Goal: Task Accomplishment & Management: Complete application form

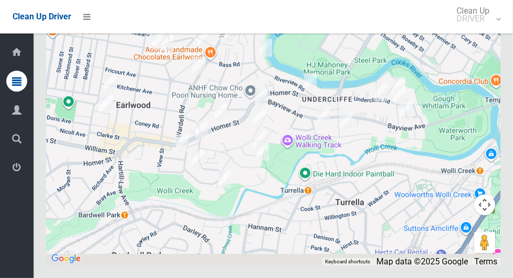
scroll to position [5753, 0]
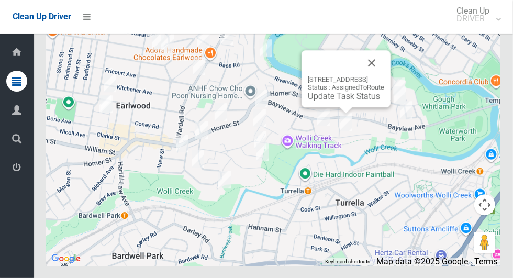
click at [384, 75] on button "Close" at bounding box center [371, 62] width 25 height 25
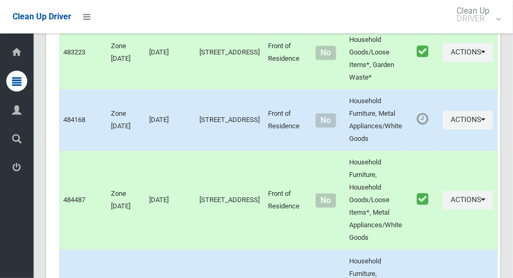
scroll to position [1025, 0]
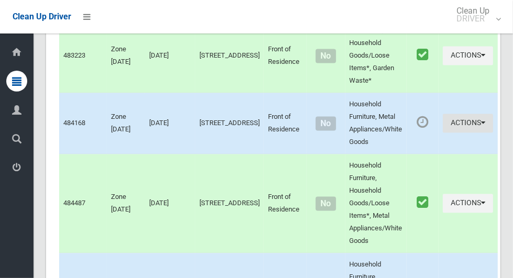
click at [485, 127] on icon "button" at bounding box center [483, 122] width 4 height 7
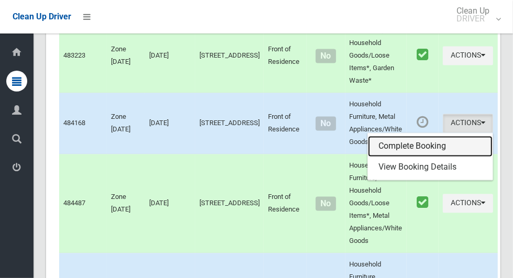
click at [429, 157] on link "Complete Booking" at bounding box center [430, 146] width 125 height 21
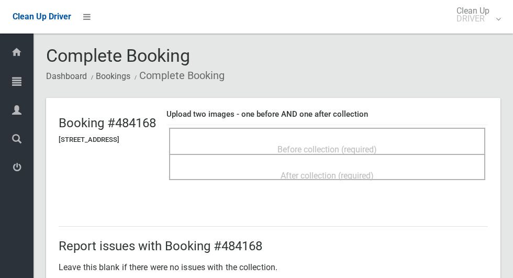
scroll to position [283, 0]
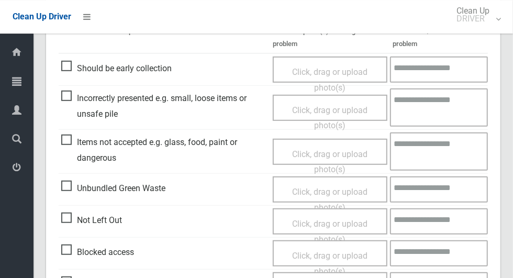
click at [64, 216] on span "Not Left Out" at bounding box center [91, 221] width 61 height 16
click at [351, 226] on span "Click, drag or upload photo(s)" at bounding box center [329, 232] width 75 height 26
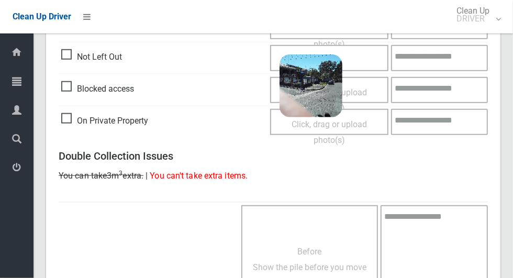
scroll to position [674, 0]
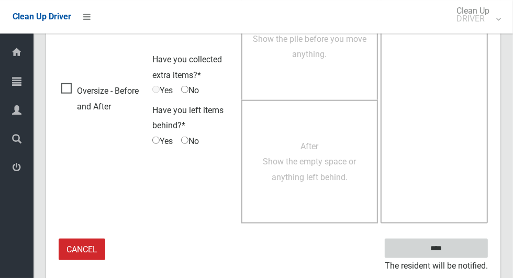
click at [462, 242] on input "****" at bounding box center [436, 248] width 103 height 19
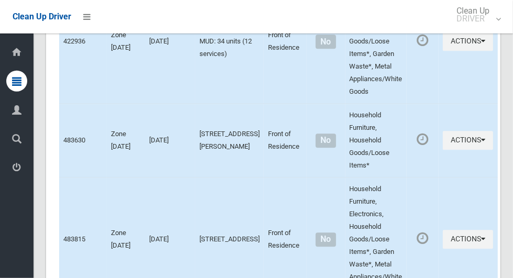
scroll to position [5692, 0]
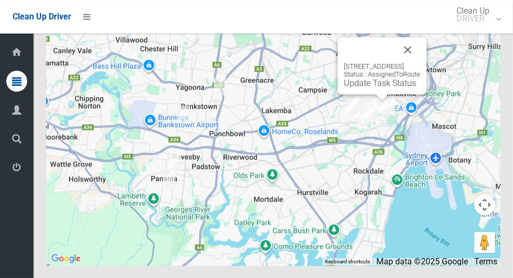
click at [384, 88] on link "Update Task Status" at bounding box center [380, 83] width 72 height 10
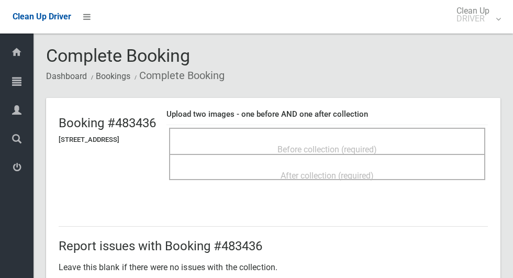
click at [377, 145] on span "Before collection (required)" at bounding box center [327, 150] width 99 height 10
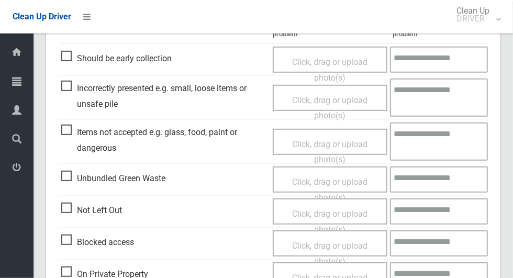
scroll to position [294, 0]
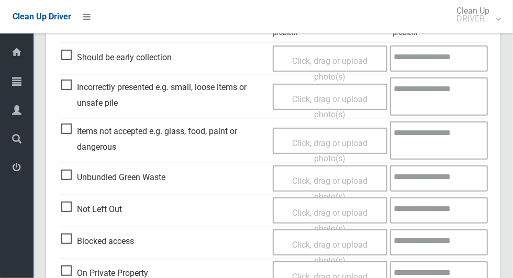
click at [69, 202] on span "Not Left Out" at bounding box center [91, 210] width 61 height 16
click at [363, 211] on span "Click, drag or upload photo(s)" at bounding box center [329, 221] width 75 height 26
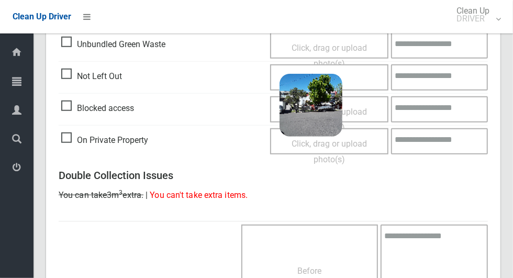
scroll to position [674, 0]
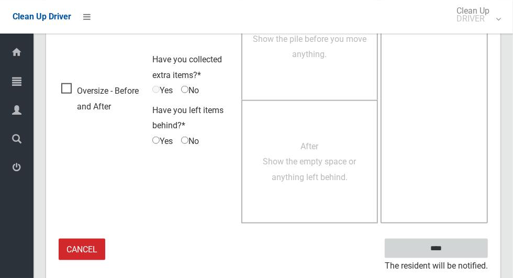
click at [450, 246] on input "****" at bounding box center [436, 248] width 103 height 19
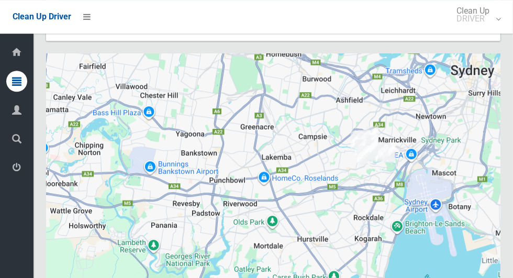
scroll to position [5692, 0]
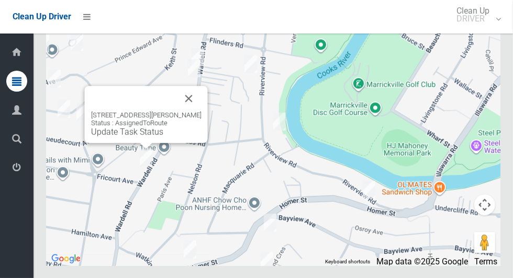
click at [194, 111] on button "Close" at bounding box center [188, 98] width 25 height 25
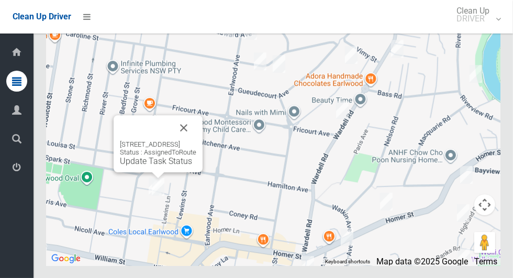
click at [196, 140] on button "Close" at bounding box center [183, 127] width 25 height 25
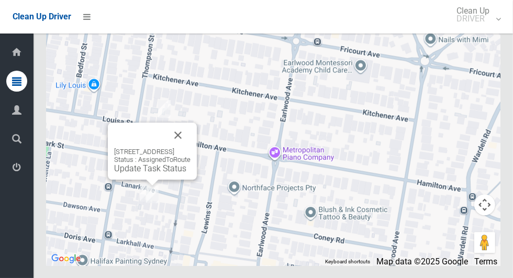
click at [191, 148] on button "Close" at bounding box center [177, 135] width 25 height 25
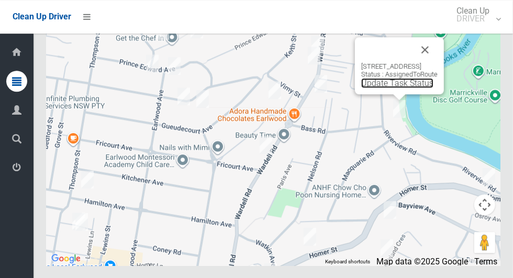
click at [386, 88] on link "Update Task Status" at bounding box center [397, 83] width 72 height 10
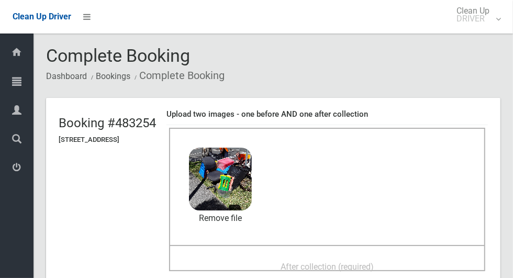
click at [373, 262] on span "After collection (required)" at bounding box center [327, 267] width 93 height 10
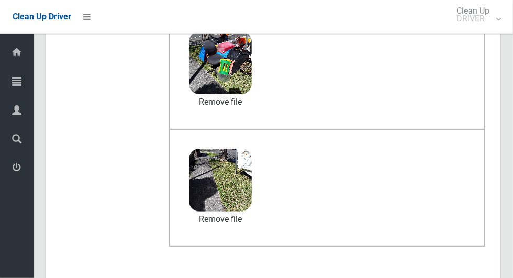
scroll to position [857, 0]
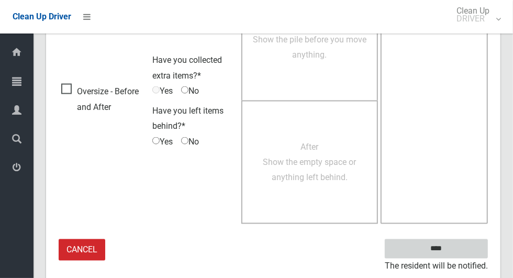
click at [455, 246] on input "****" at bounding box center [436, 248] width 103 height 19
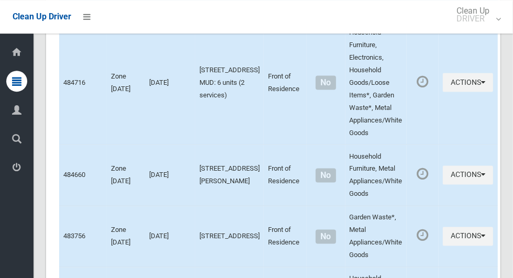
scroll to position [5630, 0]
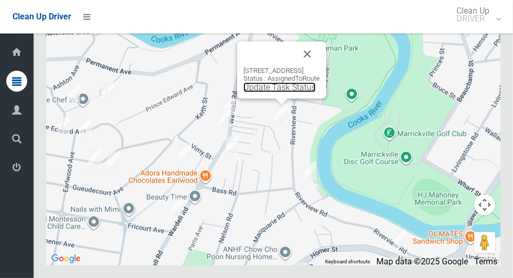
click at [281, 92] on link "Update Task Status" at bounding box center [279, 87] width 72 height 10
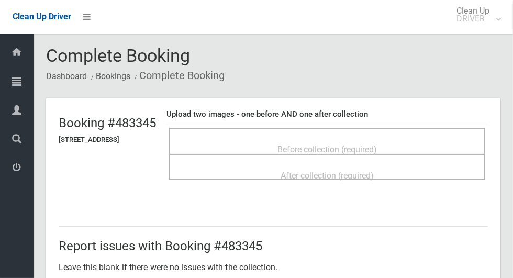
click at [409, 141] on div "Before collection (required)" at bounding box center [327, 148] width 293 height 19
click at [393, 139] on div "Before collection (required)" at bounding box center [327, 148] width 293 height 19
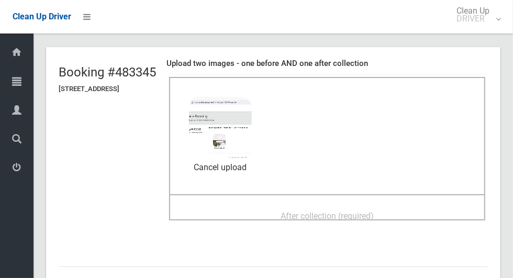
scroll to position [53, 0]
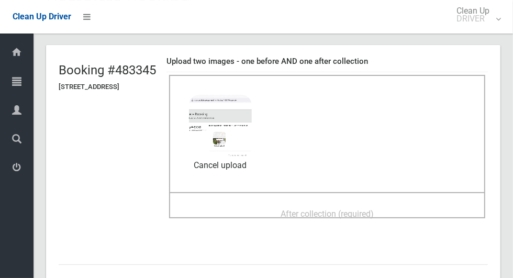
click at [409, 204] on div "After collection (required)" at bounding box center [327, 213] width 293 height 19
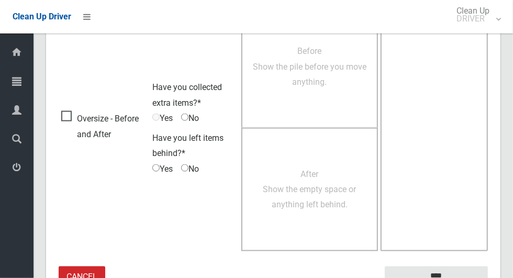
scroll to position [857, 0]
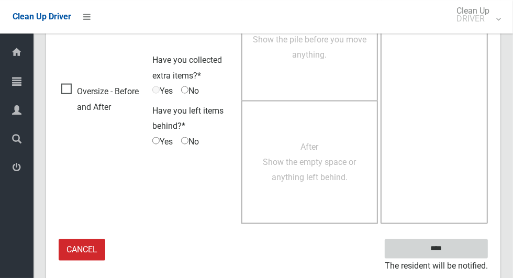
click at [463, 242] on input "****" at bounding box center [436, 248] width 103 height 19
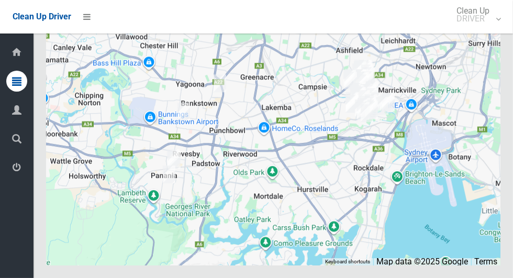
scroll to position [5630, 0]
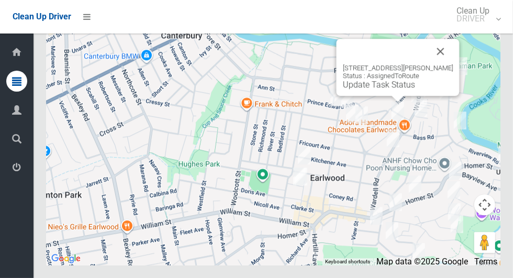
click at [449, 64] on button "Close" at bounding box center [440, 51] width 25 height 25
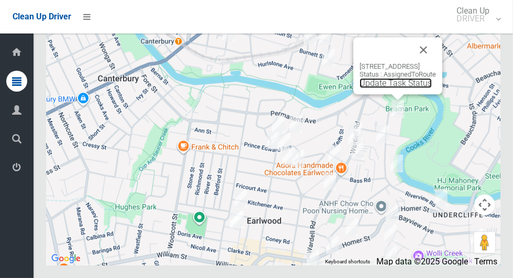
click at [395, 88] on link "Update Task Status" at bounding box center [396, 83] width 72 height 10
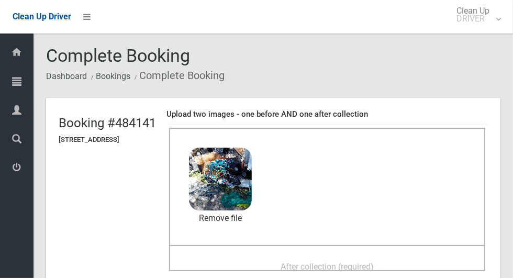
click at [363, 262] on span "After collection (required)" at bounding box center [327, 267] width 93 height 10
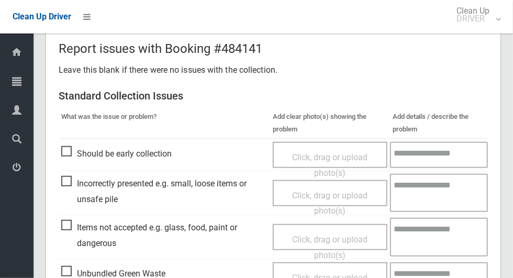
scroll to position [857, 0]
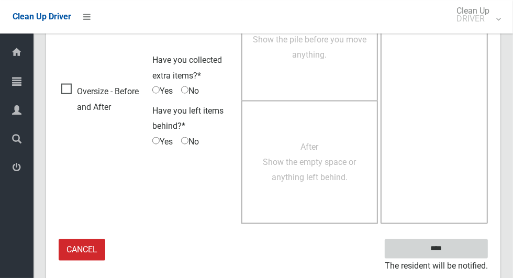
click at [463, 239] on input "****" at bounding box center [436, 248] width 103 height 19
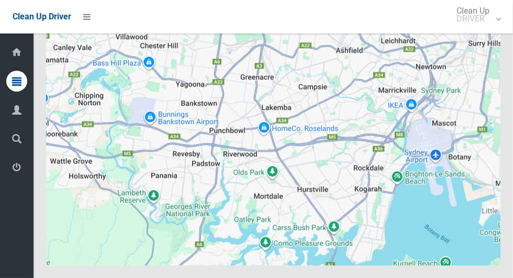
scroll to position [5630, 0]
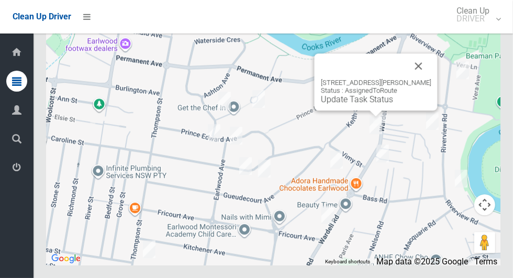
click at [426, 79] on button "Close" at bounding box center [418, 65] width 25 height 25
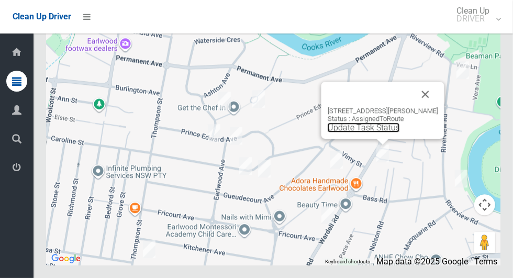
click at [384, 132] on link "Update Task Status" at bounding box center [364, 128] width 72 height 10
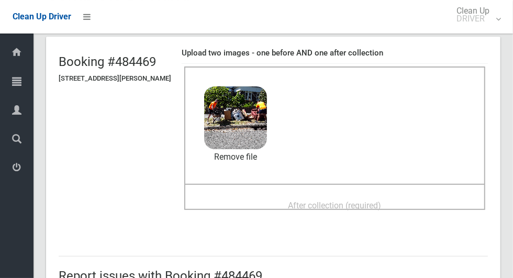
scroll to position [62, 0]
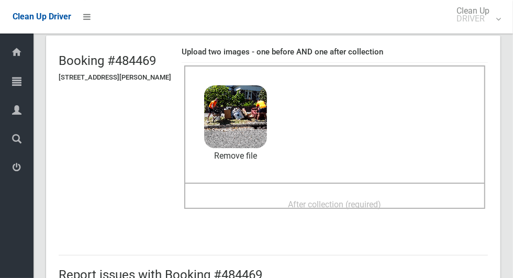
click at [412, 194] on div "After collection (required)" at bounding box center [335, 203] width 278 height 19
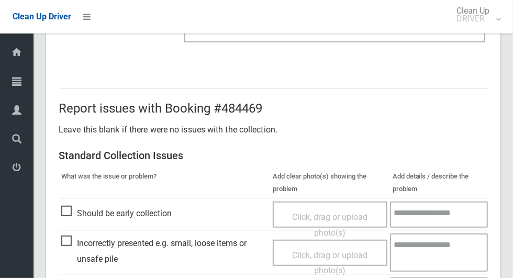
scroll to position [857, 0]
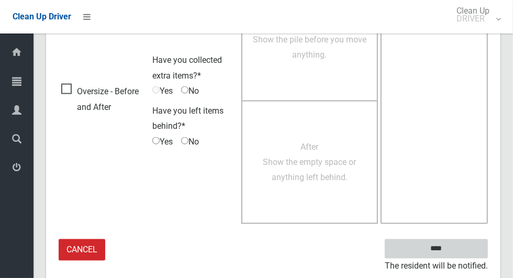
click at [455, 251] on input "****" at bounding box center [436, 248] width 103 height 19
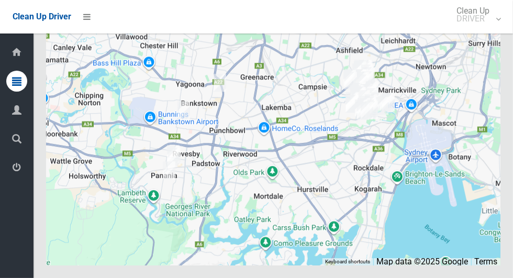
scroll to position [5630, 0]
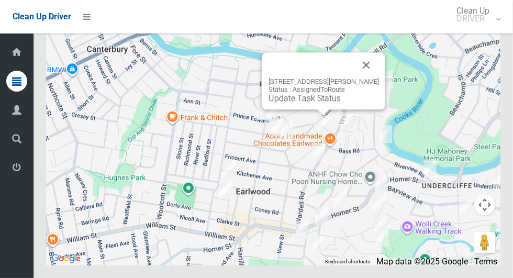
click at [373, 78] on button "Close" at bounding box center [366, 64] width 25 height 25
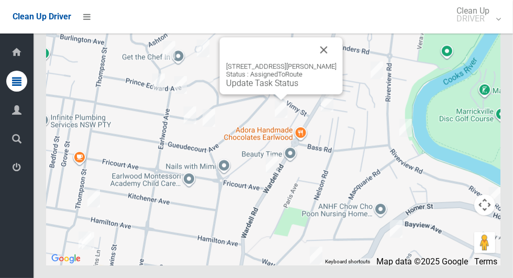
click at [328, 62] on button "Close" at bounding box center [324, 49] width 25 height 25
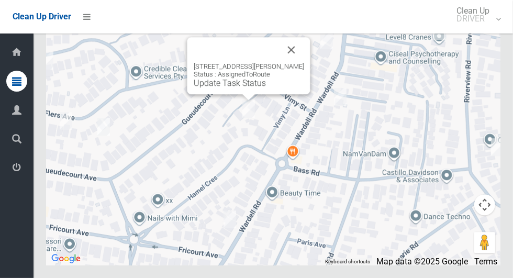
click at [302, 62] on button "Close" at bounding box center [291, 49] width 25 height 25
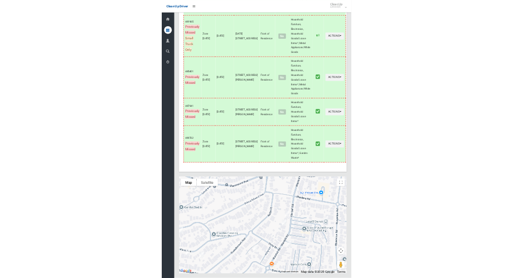
scroll to position [5057, 0]
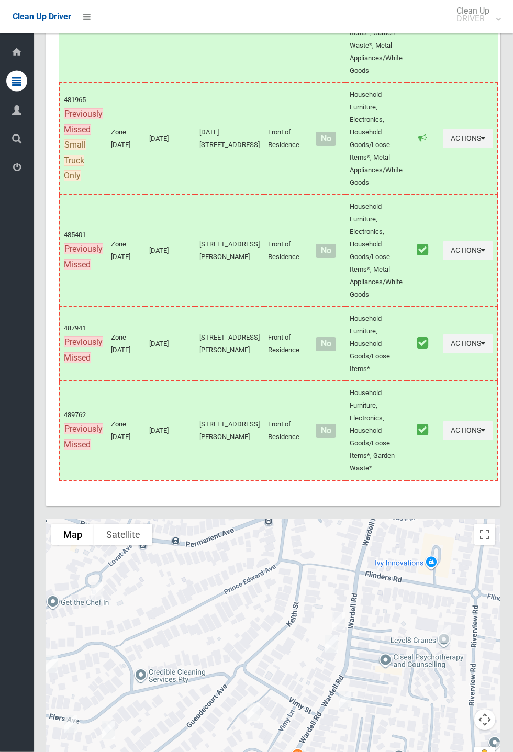
click at [18, 63] on icon at bounding box center [17, 52] width 12 height 21
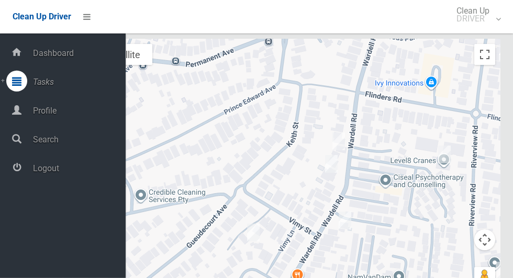
scroll to position [5630, 0]
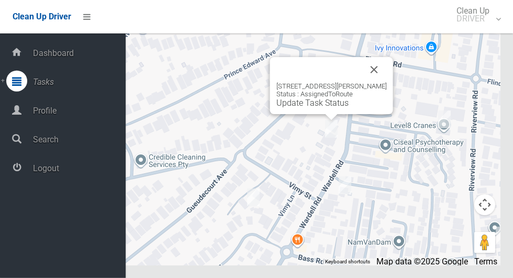
click at [329, 108] on link "Update Task Status" at bounding box center [312, 103] width 72 height 10
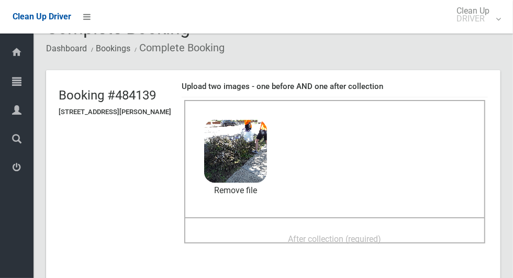
scroll to position [34, 0]
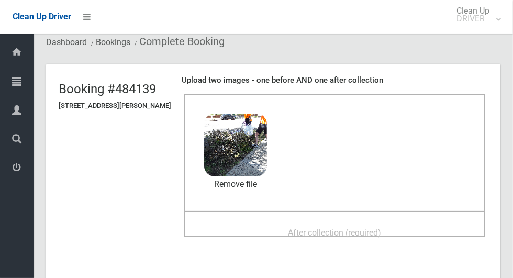
click at [430, 223] on div "After collection (required)" at bounding box center [335, 232] width 278 height 19
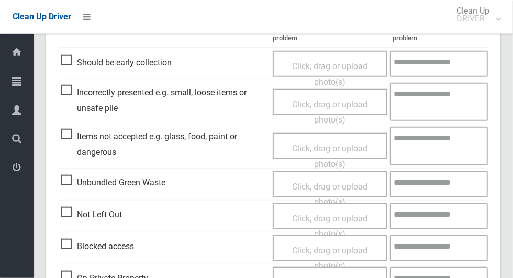
scroll to position [857, 0]
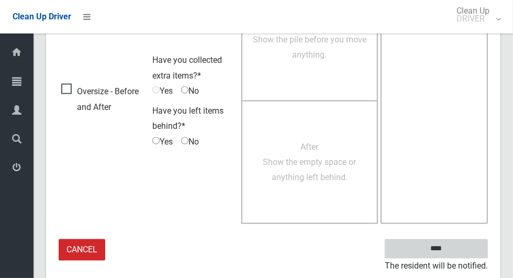
click at [455, 247] on input "****" at bounding box center [436, 248] width 103 height 19
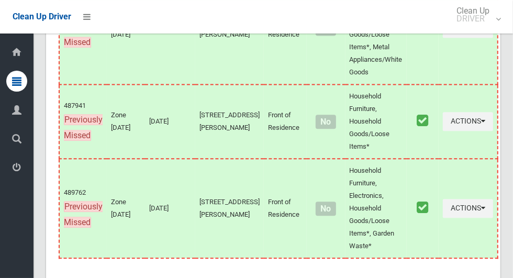
scroll to position [5630, 0]
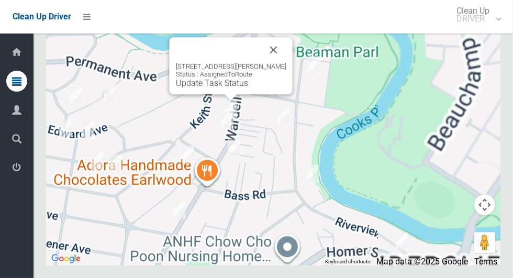
click at [237, 88] on link "Update Task Status" at bounding box center [212, 83] width 72 height 10
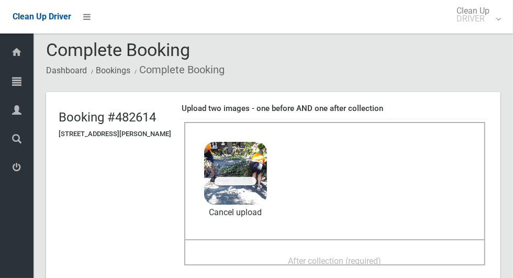
scroll to position [4, 0]
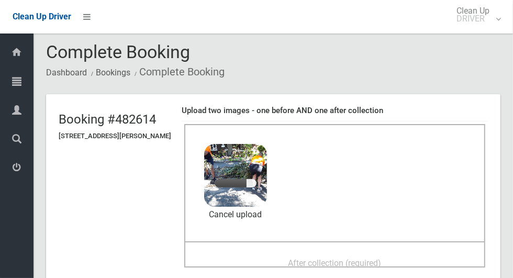
click at [367, 258] on span "After collection (required)" at bounding box center [335, 263] width 93 height 10
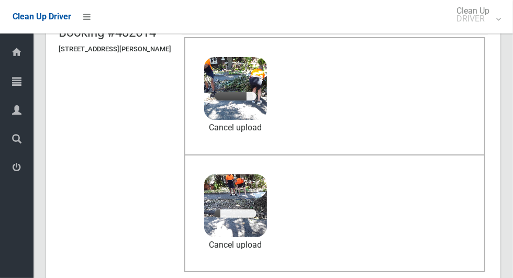
scroll to position [94, 0]
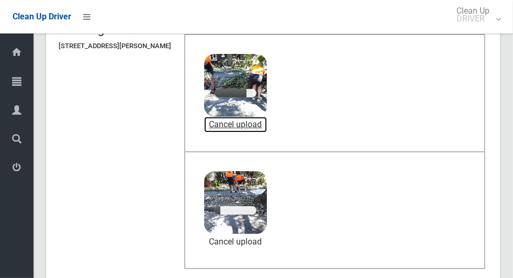
click at [259, 121] on link "Cancel upload" at bounding box center [235, 125] width 63 height 16
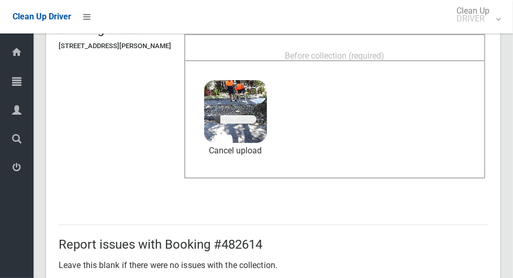
click at [415, 48] on div "Before collection (required)" at bounding box center [335, 55] width 278 height 19
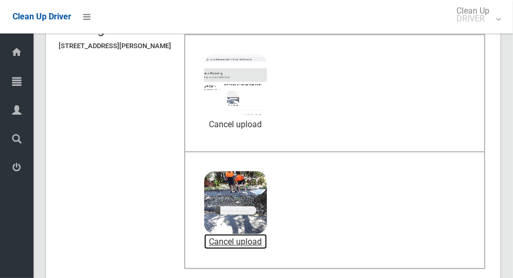
click at [260, 239] on link "Cancel upload" at bounding box center [235, 242] width 63 height 16
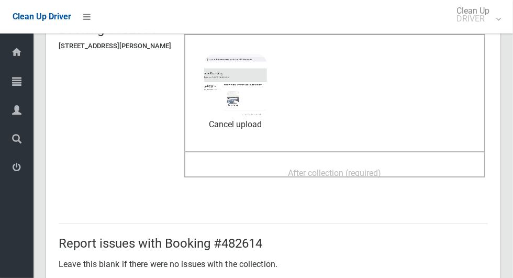
click at [382, 168] on span "After collection (required)" at bounding box center [335, 173] width 93 height 10
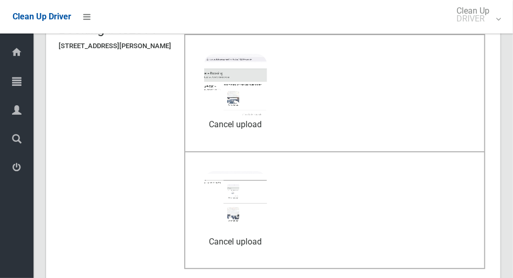
click at [356, 92] on div "Before collection (required) 0.2 MB Screenshot_20251003-102412_Firefox.jpg Chec…" at bounding box center [334, 92] width 301 height 117
click at [267, 126] on link "Cancel upload" at bounding box center [235, 125] width 63 height 16
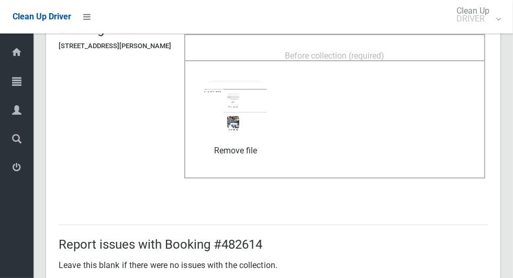
click at [410, 51] on div "Before collection (required)" at bounding box center [335, 55] width 278 height 19
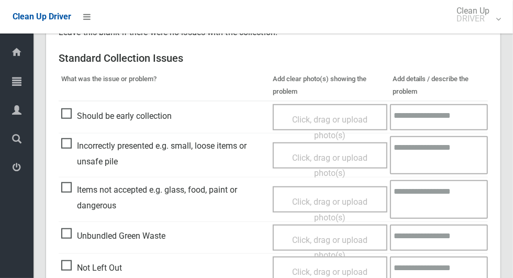
scroll to position [857, 0]
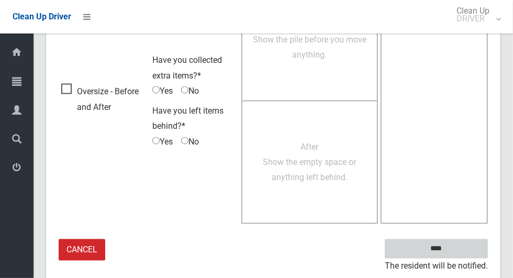
click at [455, 253] on input "****" at bounding box center [436, 248] width 103 height 19
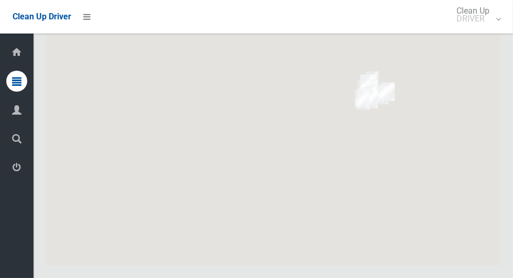
scroll to position [5630, 0]
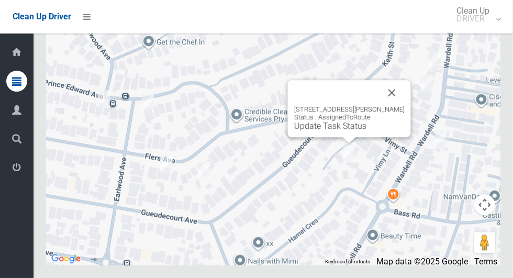
click at [403, 105] on button "Close" at bounding box center [392, 92] width 25 height 25
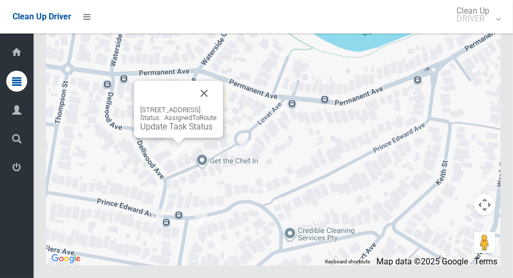
click at [217, 106] on button "Close" at bounding box center [204, 93] width 25 height 25
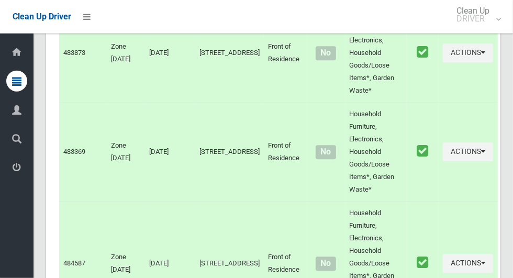
scroll to position [0, 0]
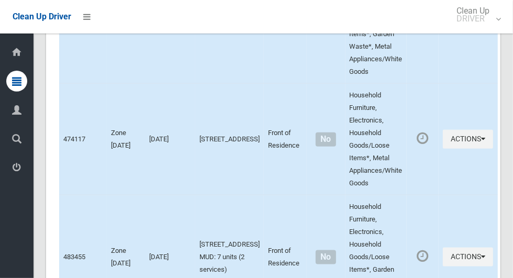
scroll to position [5630, 0]
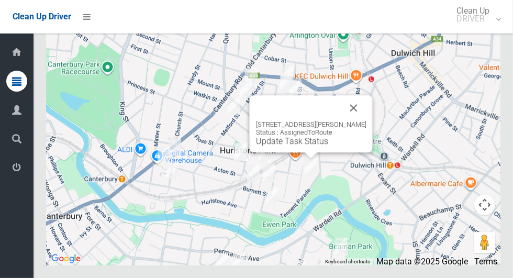
click at [360, 120] on button "Close" at bounding box center [353, 107] width 25 height 25
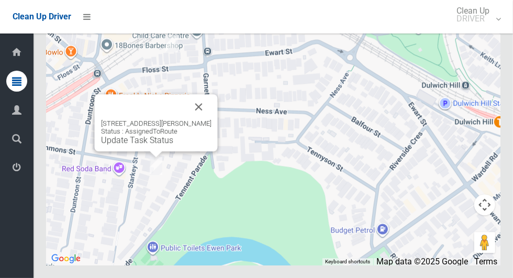
click at [212, 119] on button "Close" at bounding box center [198, 106] width 25 height 25
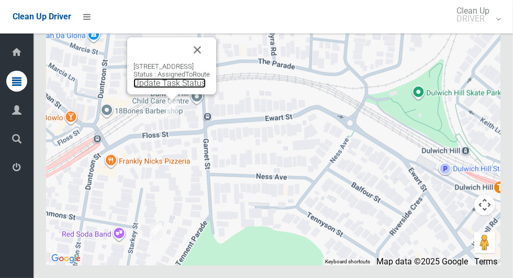
click at [151, 88] on link "Update Task Status" at bounding box center [170, 83] width 72 height 10
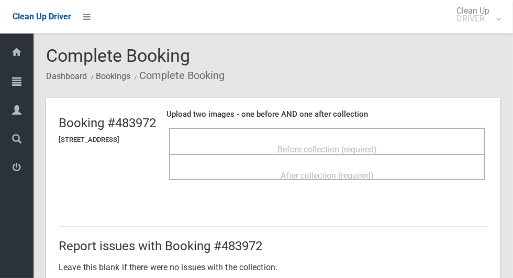
click at [412, 139] on div "Before collection (required)" at bounding box center [327, 148] width 293 height 19
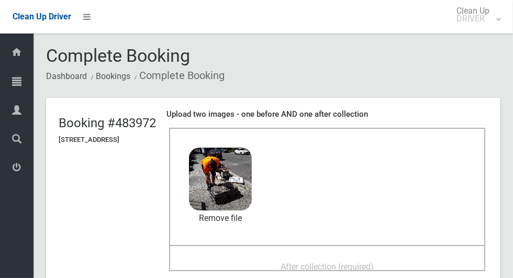
click at [374, 262] on span "After collection (required)" at bounding box center [327, 267] width 93 height 10
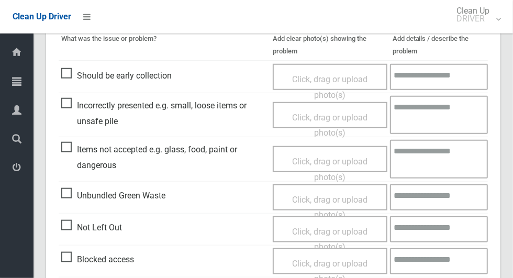
scroll to position [857, 0]
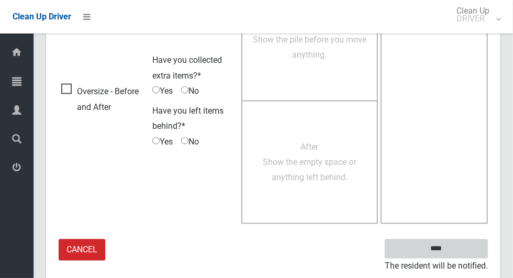
click at [456, 244] on input "****" at bounding box center [436, 248] width 103 height 19
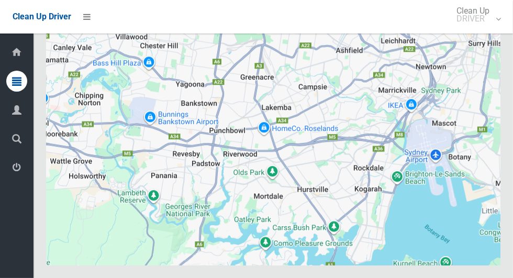
scroll to position [5630, 0]
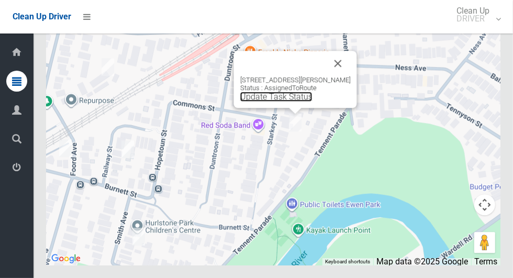
click at [289, 102] on link "Update Task Status" at bounding box center [276, 97] width 72 height 10
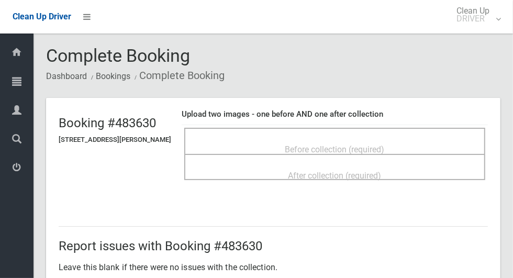
click at [385, 145] on span "Before collection (required)" at bounding box center [334, 150] width 99 height 10
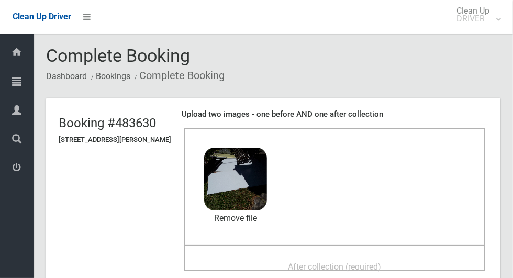
click at [382, 262] on span "After collection (required)" at bounding box center [335, 267] width 93 height 10
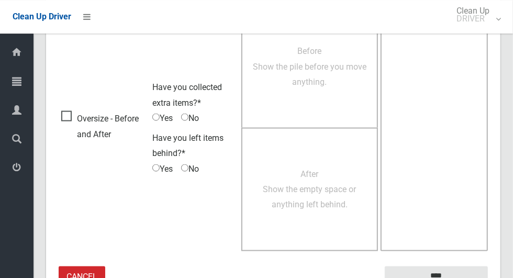
scroll to position [857, 0]
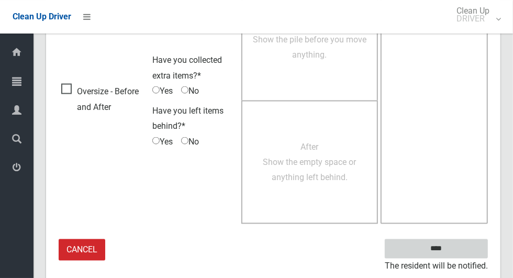
click at [457, 244] on input "****" at bounding box center [436, 248] width 103 height 19
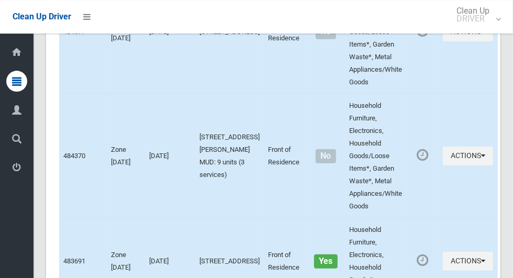
scroll to position [5630, 0]
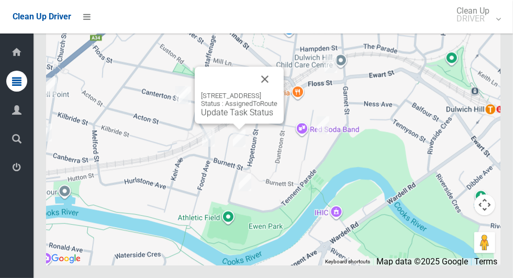
click at [278, 92] on button "Close" at bounding box center [264, 79] width 25 height 25
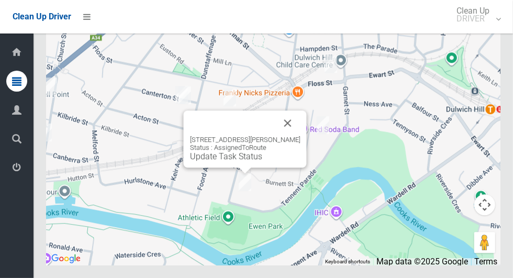
click at [301, 136] on button "Close" at bounding box center [287, 122] width 25 height 25
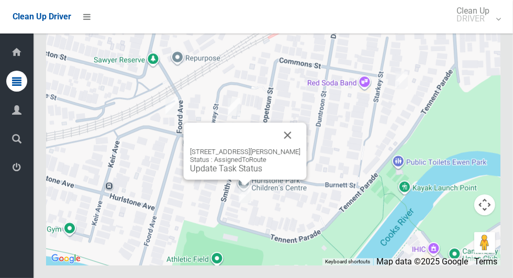
click at [301, 148] on button "Close" at bounding box center [287, 135] width 25 height 25
click at [230, 173] on link "Update Task Status" at bounding box center [226, 168] width 72 height 10
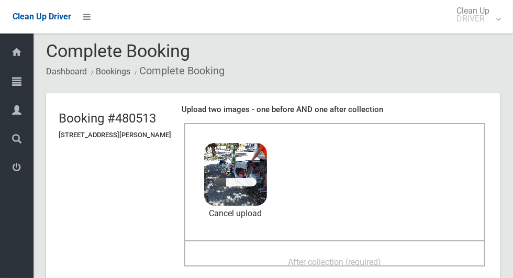
scroll to position [15, 0]
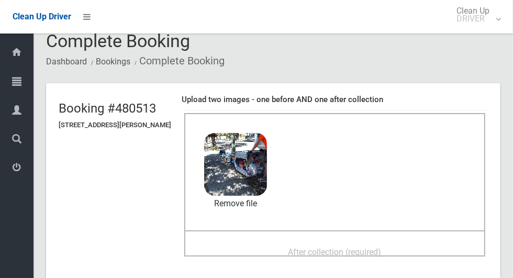
click at [382, 247] on span "After collection (required)" at bounding box center [335, 252] width 93 height 10
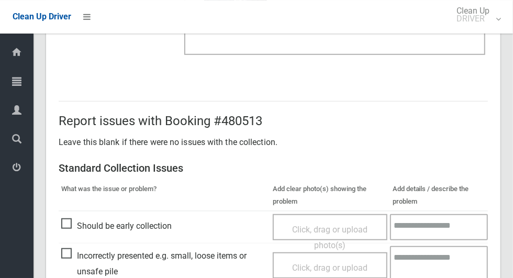
scroll to position [857, 0]
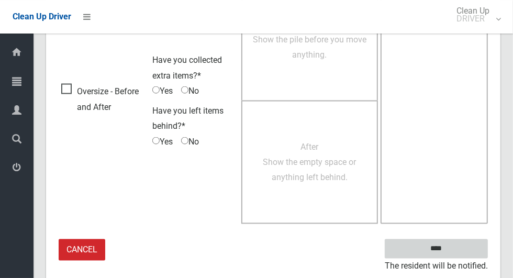
click at [465, 246] on input "****" at bounding box center [436, 248] width 103 height 19
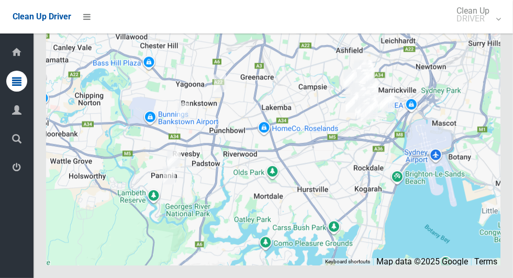
scroll to position [5630, 0]
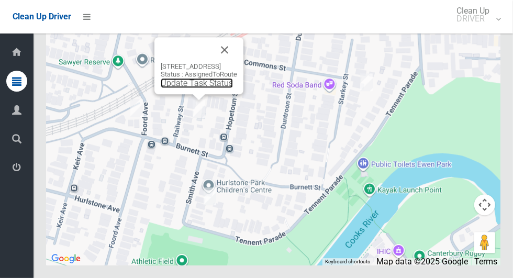
click at [191, 88] on link "Update Task Status" at bounding box center [197, 83] width 72 height 10
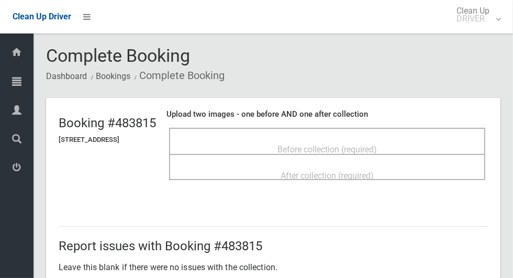
click at [377, 145] on span "Before collection (required)" at bounding box center [327, 150] width 99 height 10
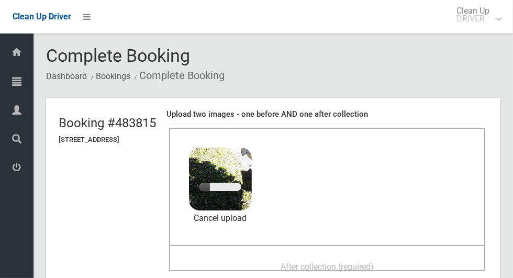
click at [374, 262] on span "After collection (required)" at bounding box center [327, 267] width 93 height 10
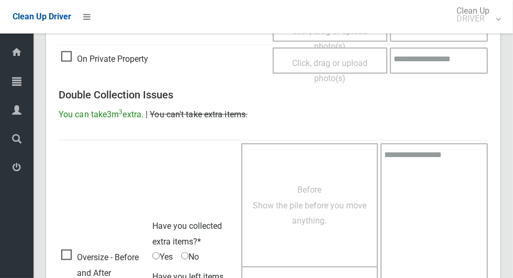
scroll to position [857, 0]
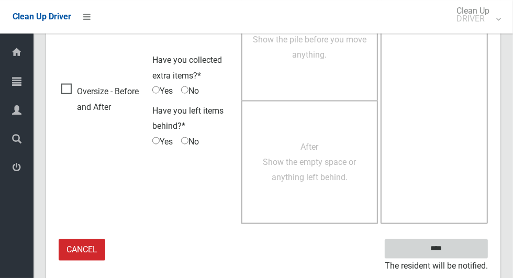
click at [455, 250] on input "****" at bounding box center [436, 248] width 103 height 19
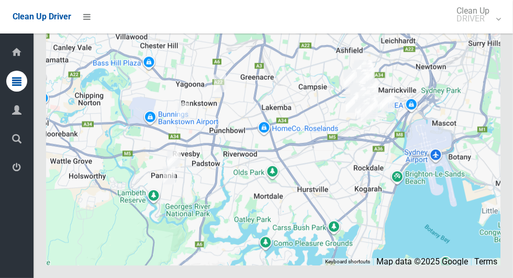
scroll to position [5630, 0]
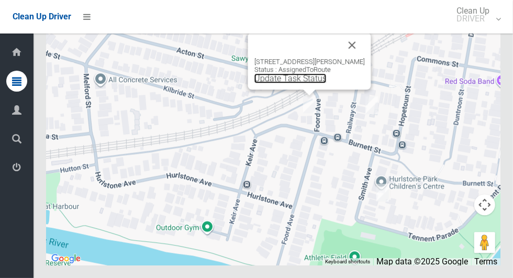
click at [301, 83] on link "Update Task Status" at bounding box center [290, 78] width 72 height 10
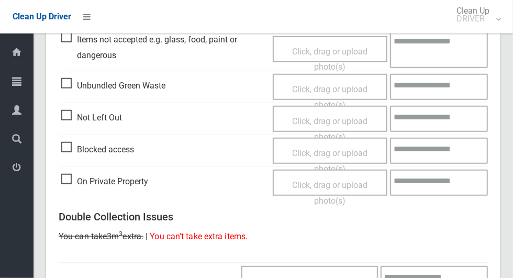
scroll to position [386, 0]
click at [77, 114] on span "Not Left Out" at bounding box center [91, 117] width 61 height 16
click at [73, 116] on span "Not Left Out" at bounding box center [91, 117] width 61 height 16
click at [327, 116] on span "Click, drag or upload photo(s)" at bounding box center [329, 129] width 75 height 26
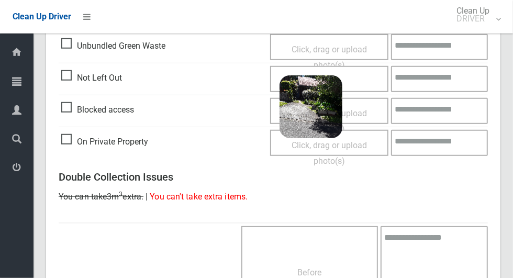
scroll to position [674, 0]
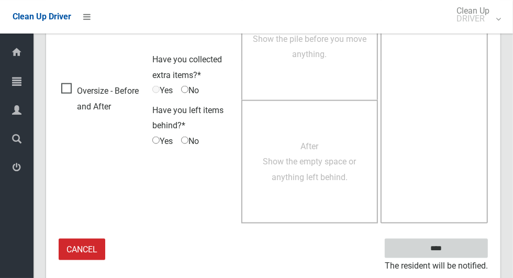
click at [455, 250] on input "****" at bounding box center [436, 248] width 103 height 19
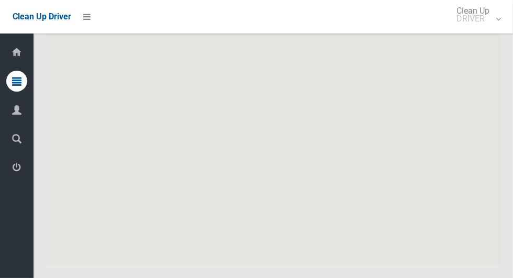
scroll to position [5630, 0]
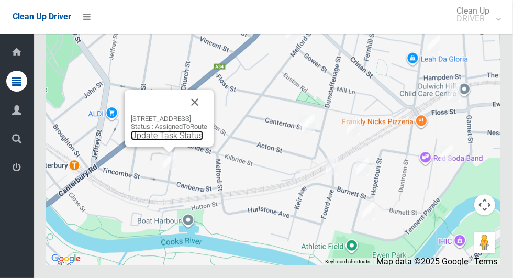
click at [171, 140] on link "Update Task Status" at bounding box center [167, 135] width 72 height 10
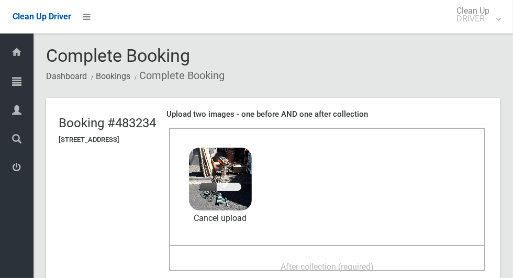
click at [374, 262] on span "After collection (required)" at bounding box center [327, 267] width 93 height 10
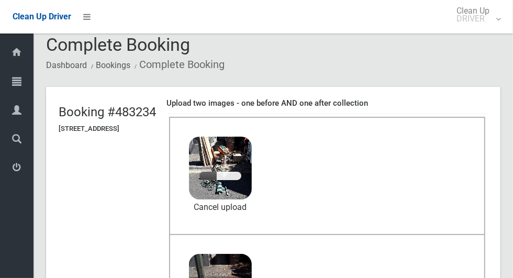
scroll to position [44, 0]
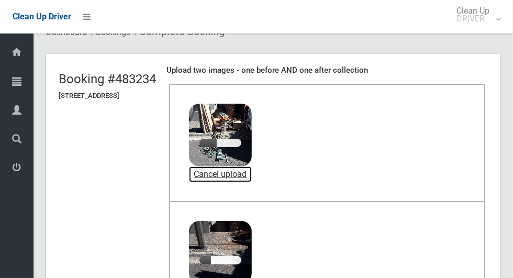
click at [252, 175] on link "Cancel upload" at bounding box center [220, 175] width 63 height 16
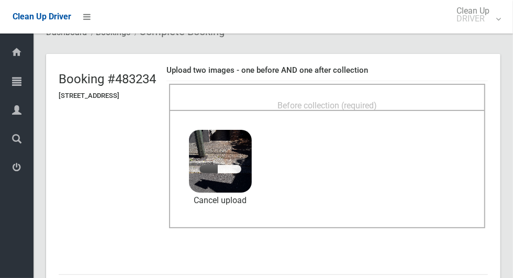
click at [420, 99] on div "Before collection (required)" at bounding box center [327, 104] width 293 height 19
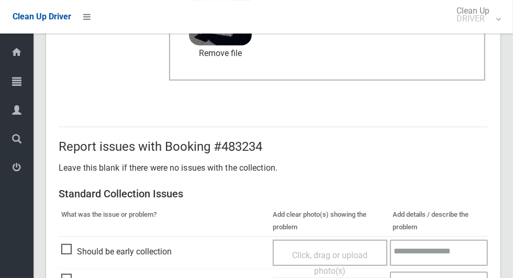
scroll to position [857, 0]
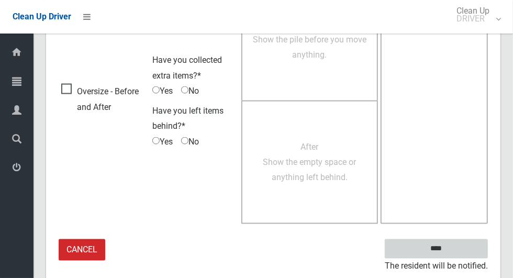
click at [455, 254] on input "****" at bounding box center [436, 248] width 103 height 19
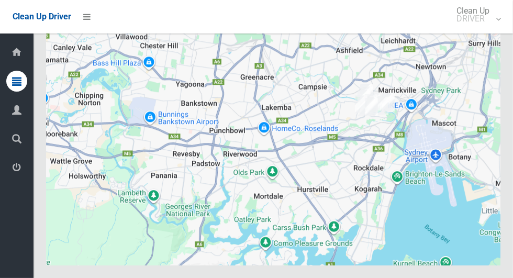
scroll to position [5630, 0]
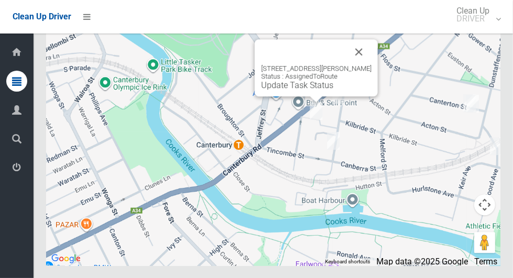
click at [453, 170] on div "75-79 Minter Street, CANTERBURY NSW 2193 Status : AssignedToRoute Update Task S…" at bounding box center [273, 135] width 455 height 262
click at [372, 64] on button "Close" at bounding box center [359, 51] width 25 height 25
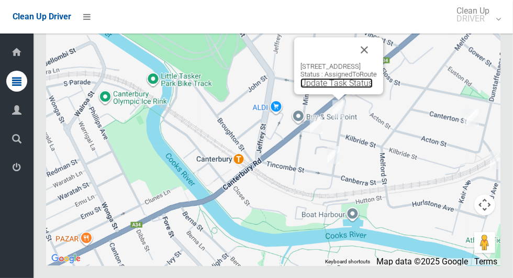
click at [339, 88] on link "Update Task Status" at bounding box center [337, 83] width 72 height 10
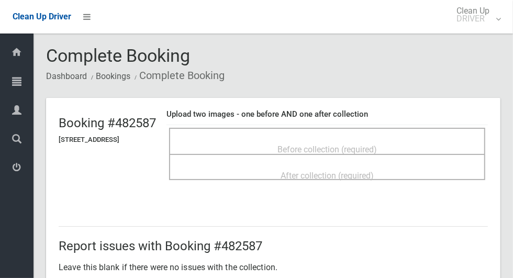
click at [377, 145] on span "Before collection (required)" at bounding box center [327, 150] width 99 height 10
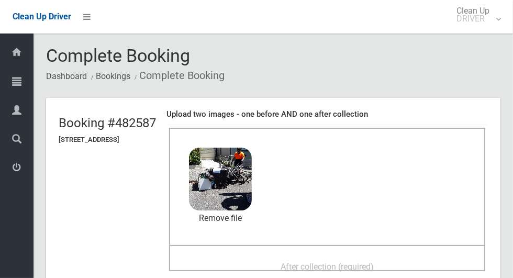
click at [353, 262] on span "After collection (required)" at bounding box center [327, 267] width 93 height 10
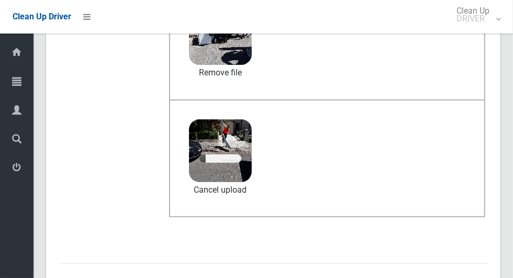
scroll to position [166, 0]
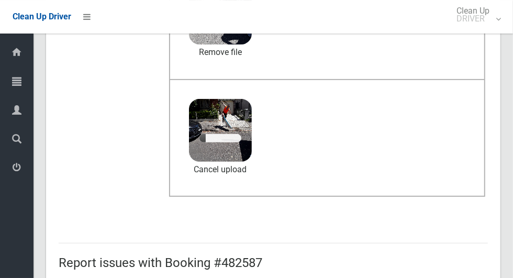
click at [233, 117] on span "4 MB" at bounding box center [220, 118] width 24 height 10
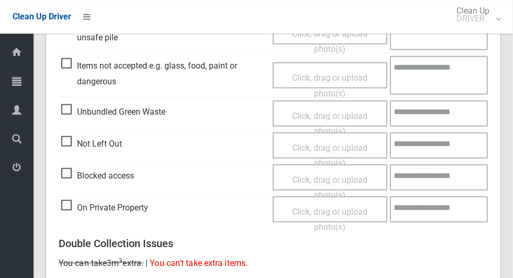
scroll to position [857, 0]
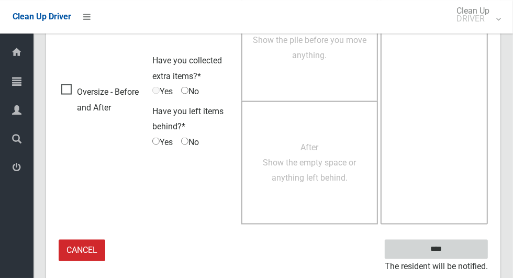
click at [465, 247] on input "****" at bounding box center [436, 248] width 103 height 19
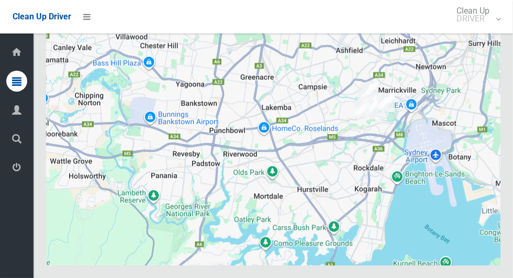
scroll to position [5630, 0]
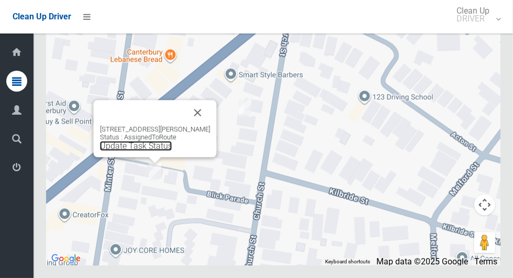
click at [150, 151] on link "Update Task Status" at bounding box center [136, 146] width 72 height 10
click at [145, 151] on link "Update Task Status" at bounding box center [136, 146] width 72 height 10
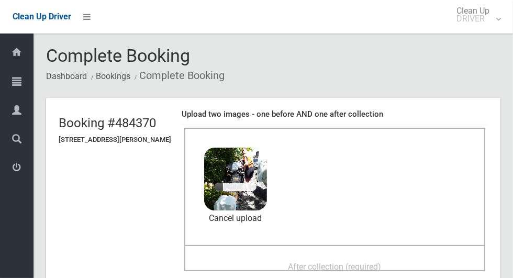
click at [364, 257] on div "After collection (required)" at bounding box center [335, 266] width 278 height 19
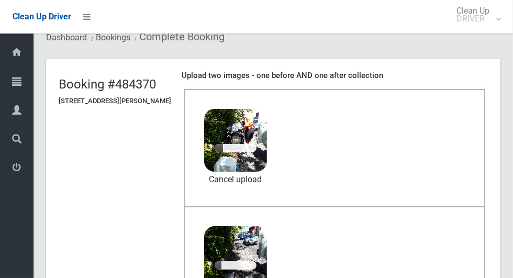
scroll to position [41, 0]
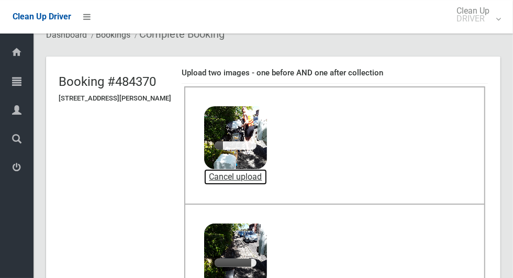
click at [267, 175] on link "Cancel upload" at bounding box center [235, 177] width 63 height 16
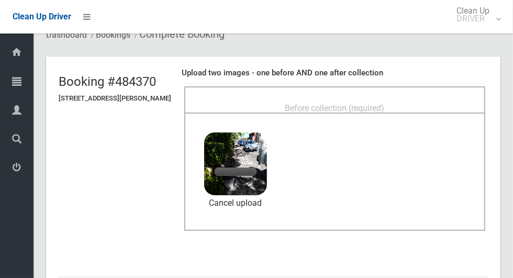
click at [417, 99] on div "Before collection (required)" at bounding box center [335, 107] width 278 height 19
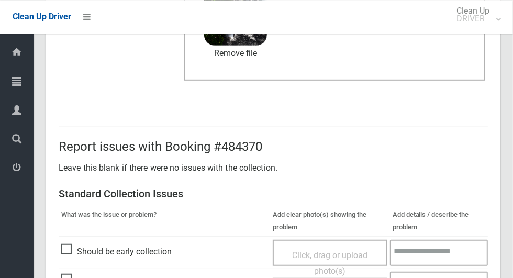
scroll to position [541, 0]
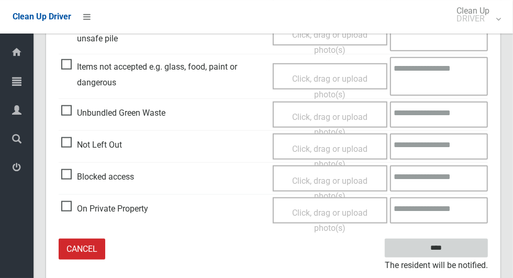
click at [475, 247] on input "****" at bounding box center [436, 248] width 103 height 19
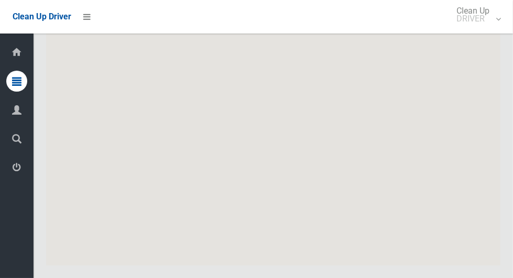
scroll to position [5630, 0]
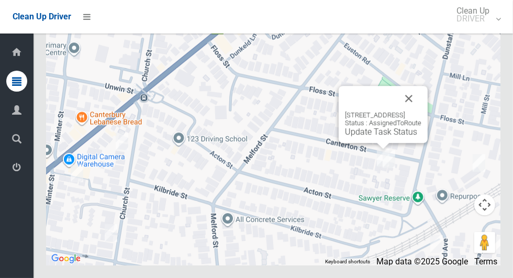
click at [396, 111] on div at bounding box center [370, 98] width 51 height 25
click at [372, 137] on link "Update Task Status" at bounding box center [381, 132] width 72 height 10
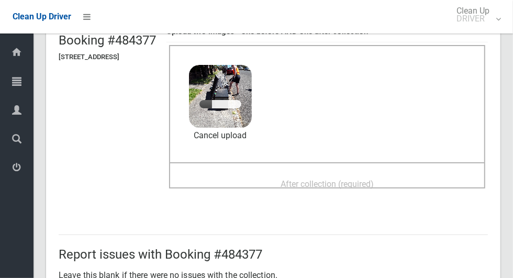
scroll to position [84, 0]
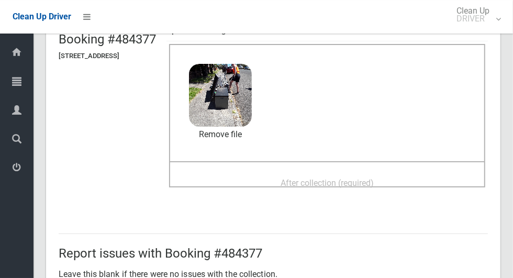
click at [414, 176] on div "After collection (required)" at bounding box center [327, 182] width 293 height 19
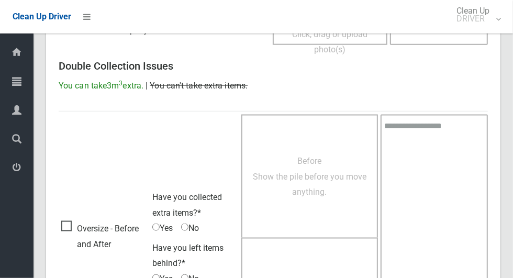
scroll to position [857, 0]
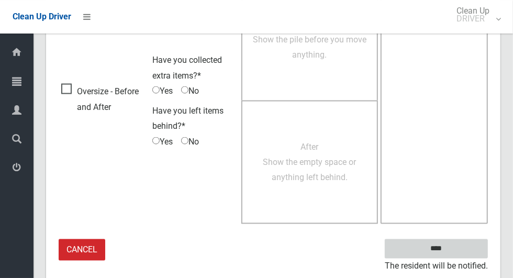
click at [464, 246] on input "****" at bounding box center [436, 248] width 103 height 19
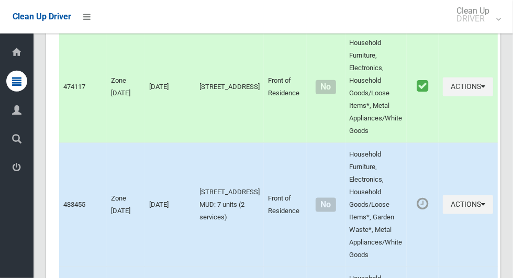
scroll to position [5630, 0]
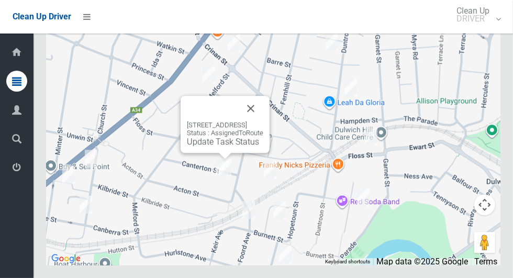
click at [220, 147] on link "Update Task Status" at bounding box center [223, 142] width 72 height 10
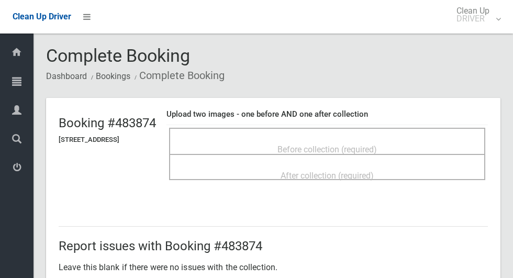
click at [376, 145] on span "Before collection (required)" at bounding box center [327, 150] width 99 height 10
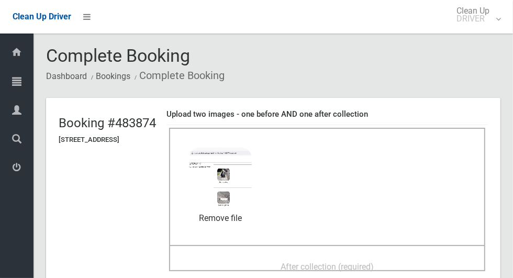
click at [337, 262] on span "After collection (required)" at bounding box center [327, 267] width 93 height 10
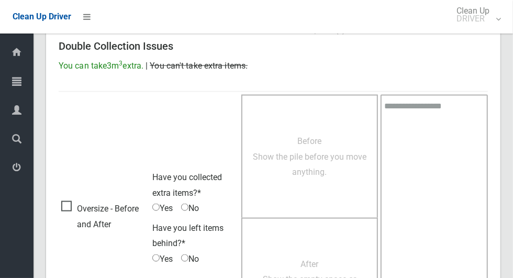
scroll to position [857, 0]
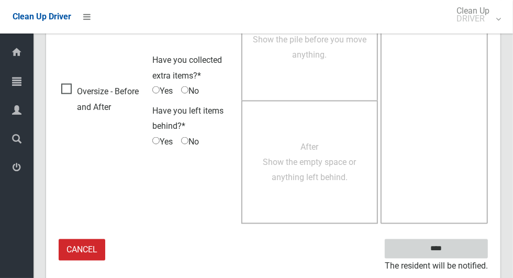
click at [455, 248] on input "****" at bounding box center [436, 248] width 103 height 19
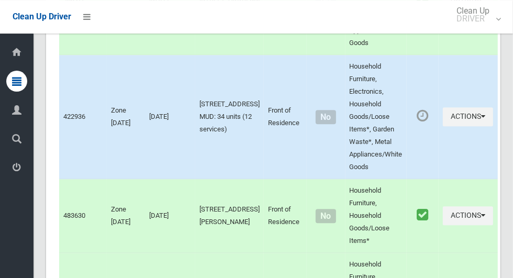
scroll to position [5630, 0]
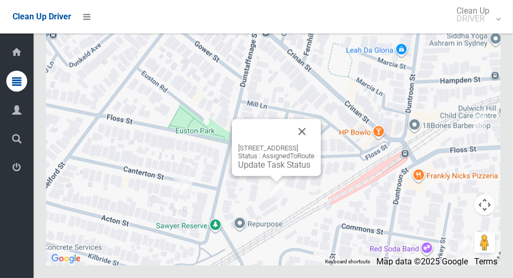
click at [315, 144] on button "Close" at bounding box center [302, 131] width 25 height 25
click at [267, 170] on link "Update Task Status" at bounding box center [274, 165] width 72 height 10
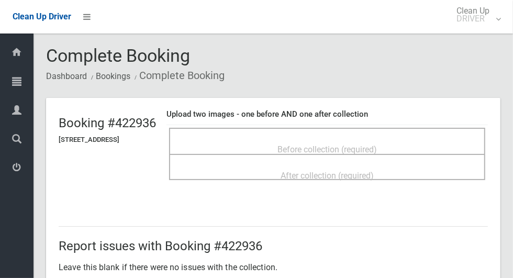
click at [377, 145] on span "Before collection (required)" at bounding box center [327, 150] width 99 height 10
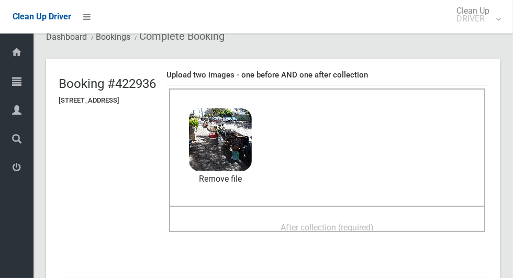
scroll to position [39, 0]
click at [406, 217] on div "After collection (required)" at bounding box center [327, 226] width 293 height 19
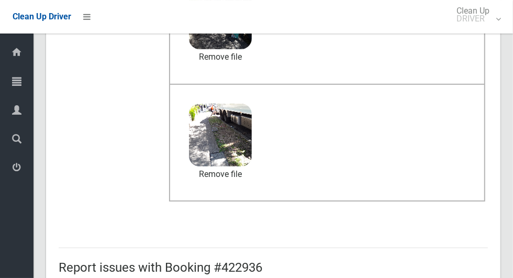
scroll to position [541, 0]
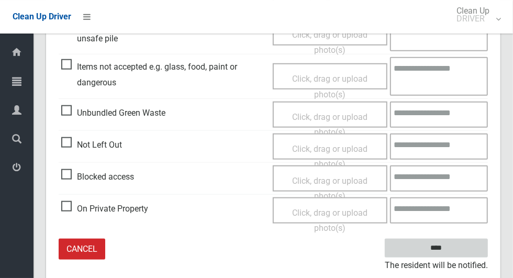
click at [458, 246] on input "****" at bounding box center [436, 248] width 103 height 19
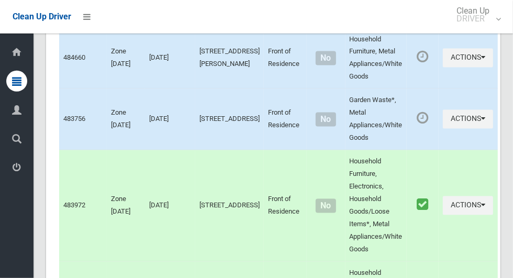
scroll to position [5630, 0]
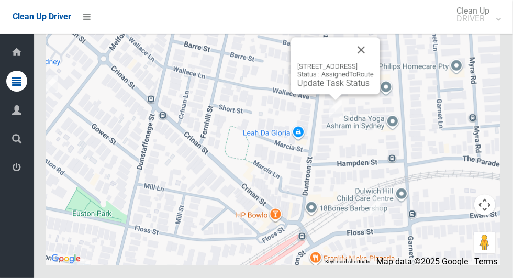
click at [374, 62] on button "Close" at bounding box center [361, 49] width 25 height 25
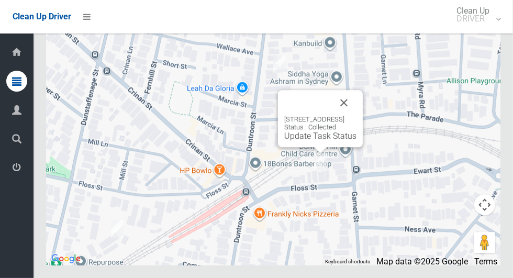
click at [357, 115] on button "Close" at bounding box center [343, 102] width 25 height 25
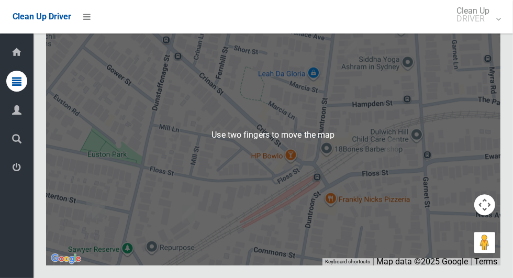
scroll to position [5593, 0]
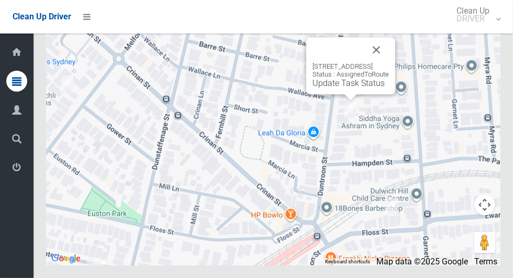
click at [335, 94] on div "70 Duntroon Street, HURLSTONE PARK NSW 2193 Status : AssignedToRoute Update Tas…" at bounding box center [350, 65] width 89 height 57
click at [336, 88] on link "Update Task Status" at bounding box center [349, 83] width 72 height 10
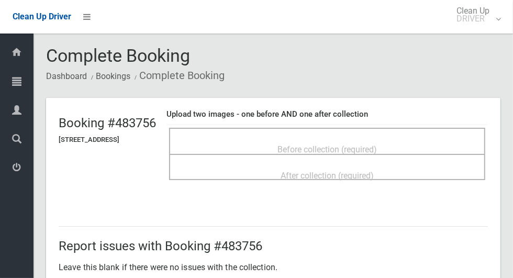
click at [374, 145] on span "Before collection (required)" at bounding box center [327, 150] width 99 height 10
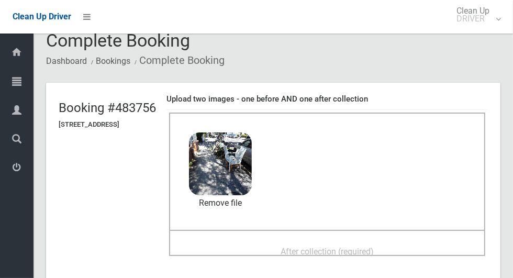
scroll to position [104, 0]
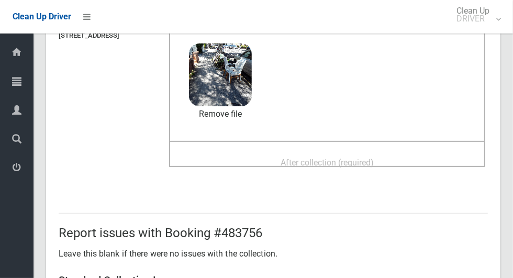
click at [434, 152] on div "After collection (required)" at bounding box center [327, 161] width 293 height 19
click at [429, 162] on div "After collection (required)" at bounding box center [327, 161] width 293 height 19
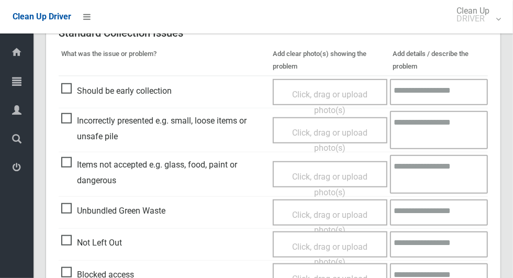
scroll to position [452, 0]
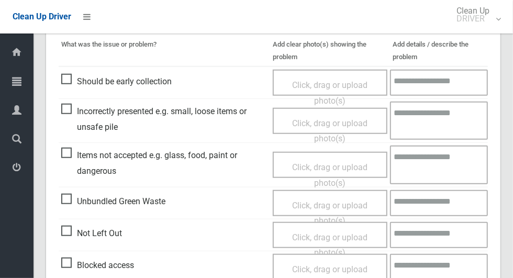
click at [67, 206] on span "Unbundled Green Waste" at bounding box center [113, 202] width 104 height 16
click at [340, 204] on span "Click, drag or upload photo(s)" at bounding box center [329, 214] width 75 height 26
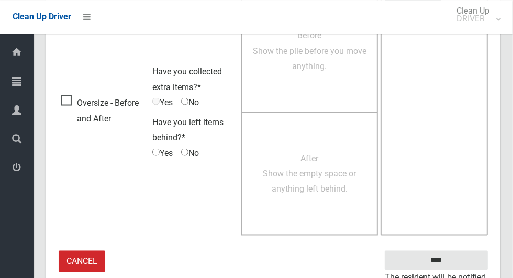
scroll to position [857, 0]
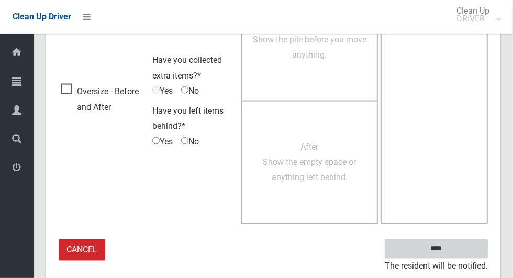
click at [455, 248] on input "****" at bounding box center [436, 248] width 103 height 19
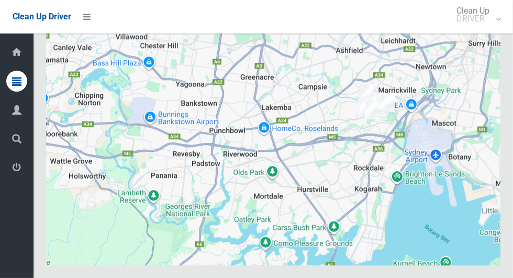
scroll to position [5630, 0]
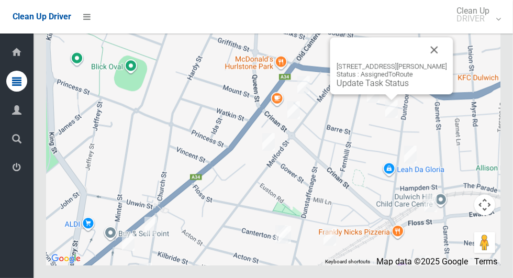
click at [447, 62] on button "Close" at bounding box center [434, 49] width 25 height 25
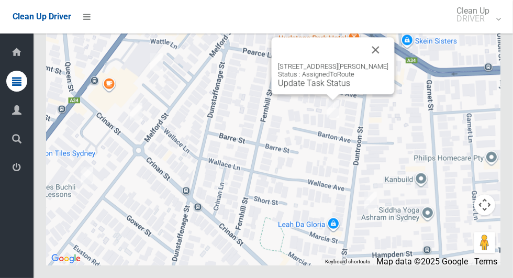
click at [461, 128] on div "[STREET_ADDRESS][PERSON_NAME] Status : AssignedToRoute Update Task Status" at bounding box center [273, 135] width 455 height 262
click at [326, 88] on link "Update Task Status" at bounding box center [314, 83] width 72 height 10
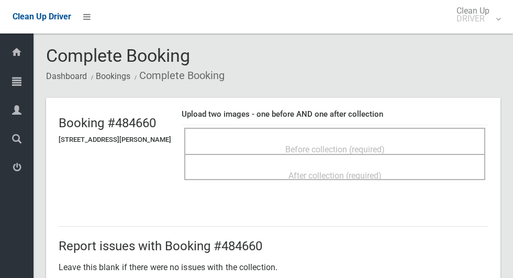
click at [385, 145] on span "Before collection (required)" at bounding box center [334, 150] width 99 height 10
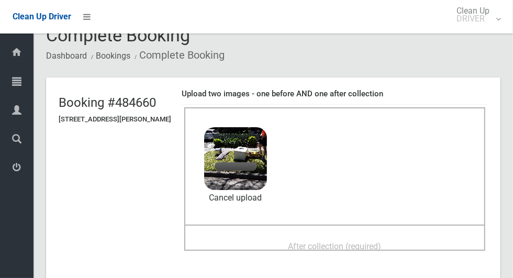
scroll to position [49, 0]
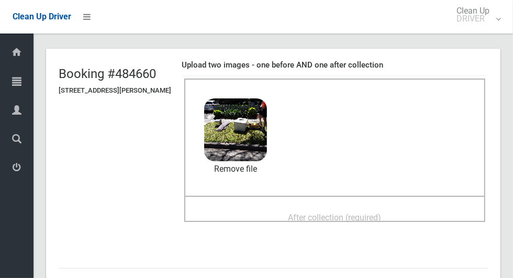
click at [419, 208] on div "After collection (required)" at bounding box center [335, 216] width 278 height 19
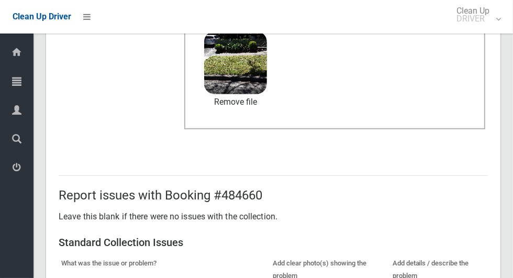
scroll to position [857, 0]
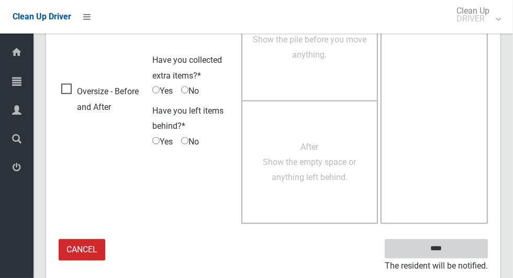
click at [455, 250] on input "****" at bounding box center [436, 248] width 103 height 19
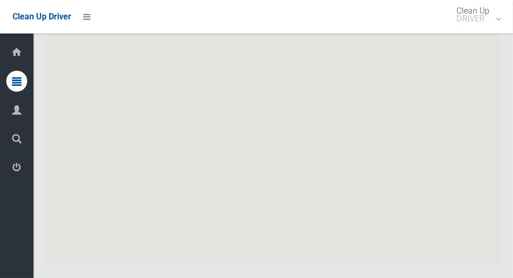
scroll to position [5630, 0]
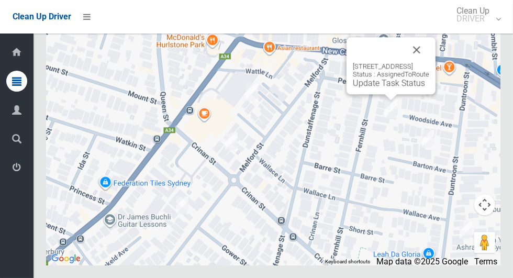
click at [429, 62] on button "Close" at bounding box center [416, 49] width 25 height 25
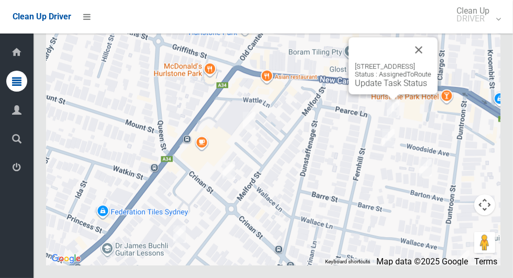
click at [431, 62] on button "Close" at bounding box center [418, 49] width 25 height 25
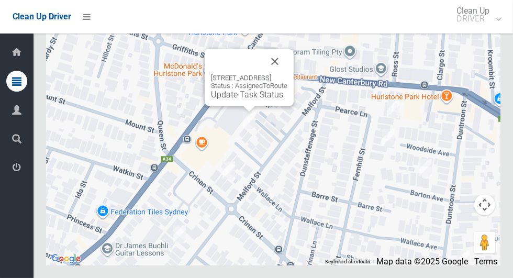
click at [287, 74] on button "Close" at bounding box center [274, 61] width 25 height 25
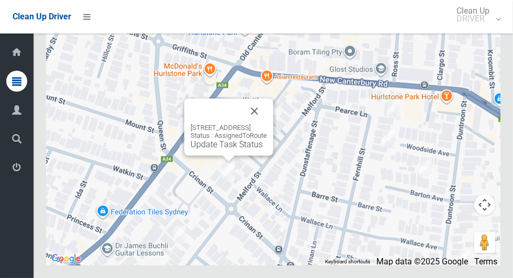
click at [267, 124] on button "Close" at bounding box center [254, 110] width 25 height 25
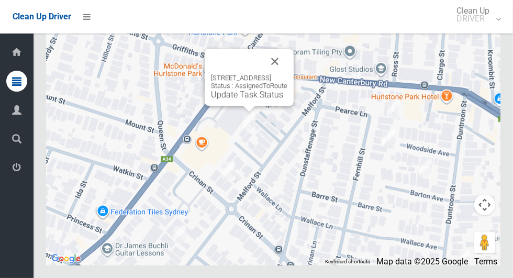
click at [287, 74] on button "Close" at bounding box center [274, 61] width 25 height 25
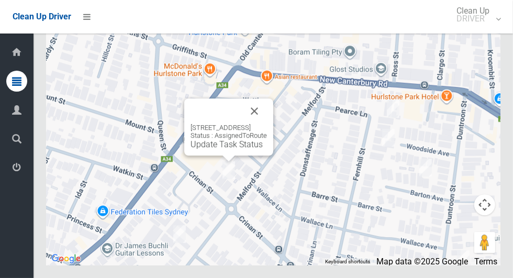
click at [267, 124] on button "Close" at bounding box center [254, 110] width 25 height 25
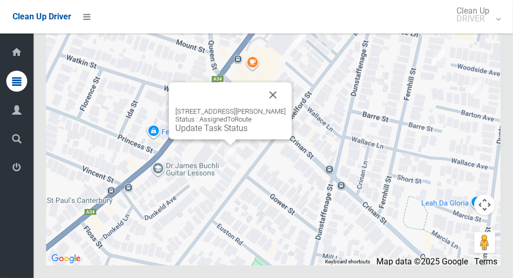
click at [286, 107] on button "Close" at bounding box center [273, 94] width 25 height 25
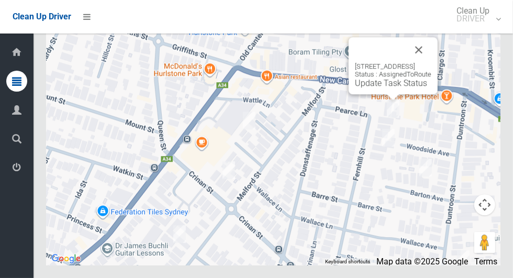
click at [431, 62] on button "Close" at bounding box center [418, 49] width 25 height 25
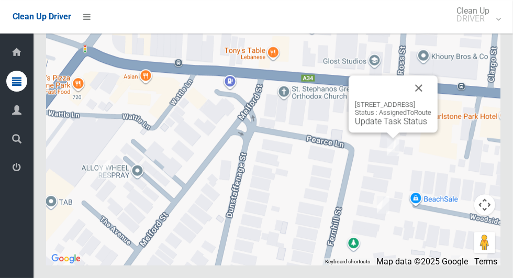
click at [209, 265] on div "1 Fernhill Street, HURLSTONE PARK NSW 2193 Status : AssignedToRoute Update Task…" at bounding box center [273, 135] width 455 height 262
click at [375, 126] on link "Update Task Status" at bounding box center [391, 121] width 72 height 10
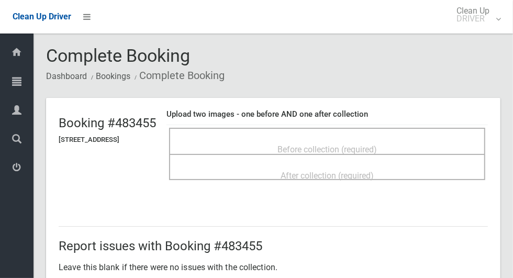
click at [337, 139] on div "Before collection (required)" at bounding box center [327, 148] width 293 height 19
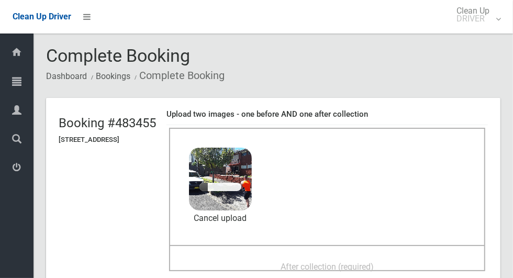
click at [322, 248] on div "After collection (required)" at bounding box center [327, 258] width 316 height 26
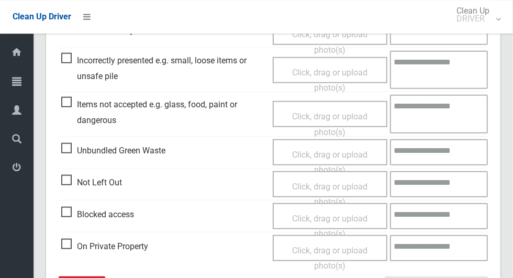
scroll to position [541, 0]
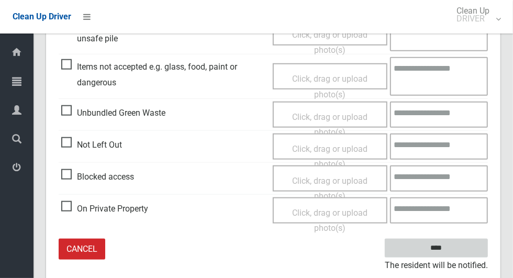
click at [455, 246] on input "****" at bounding box center [436, 248] width 103 height 19
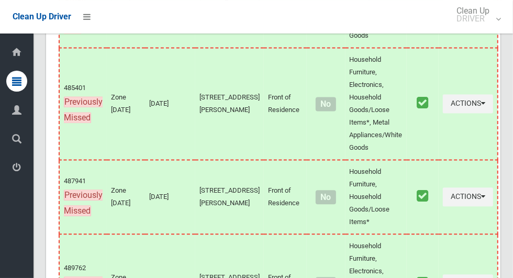
scroll to position [5630, 0]
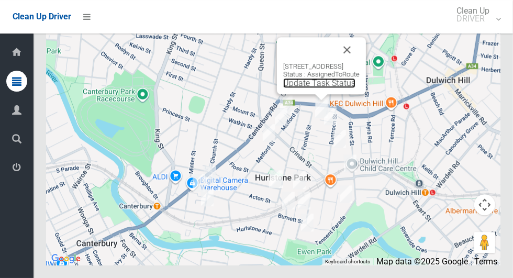
click at [314, 88] on link "Update Task Status" at bounding box center [319, 83] width 72 height 10
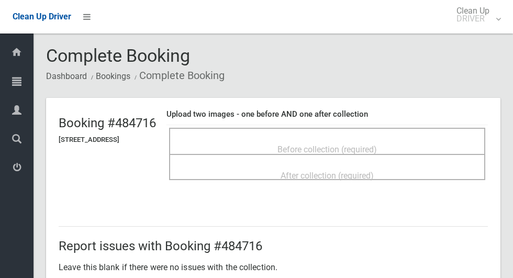
click at [341, 145] on span "Before collection (required)" at bounding box center [327, 150] width 99 height 10
click at [377, 145] on span "Before collection (required)" at bounding box center [327, 150] width 99 height 10
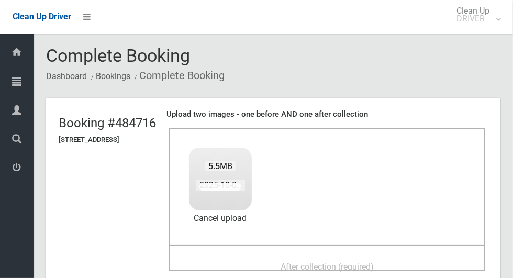
click at [412, 175] on div "Before collection (required) 5.5 MB 2025-10-0311.58.483924999658858389808.jpg C…" at bounding box center [327, 186] width 316 height 117
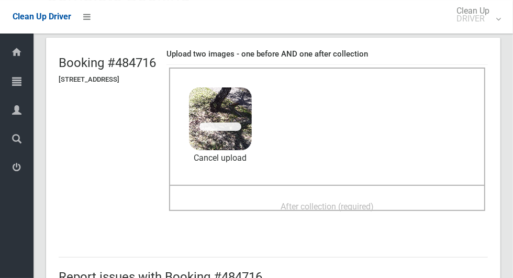
scroll to position [62, 0]
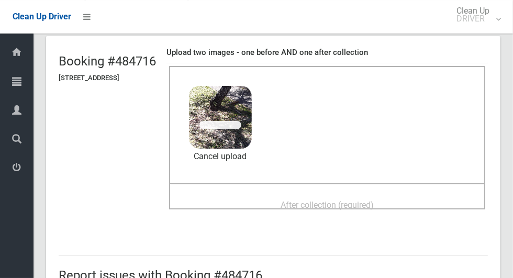
click at [417, 203] on div "After collection (required)" at bounding box center [327, 204] width 293 height 19
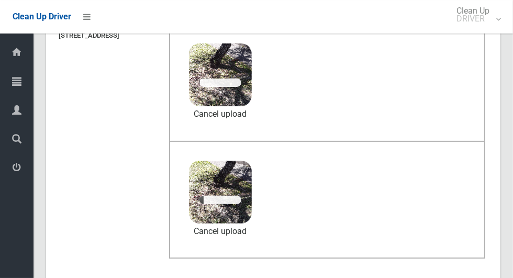
scroll to position [103, 0]
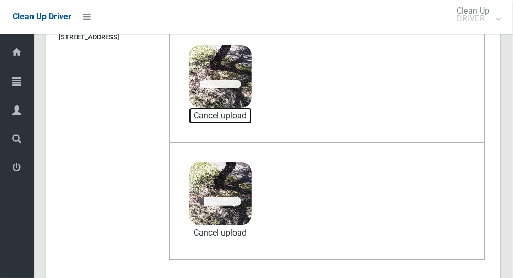
click at [252, 115] on link "Cancel upload" at bounding box center [220, 116] width 63 height 16
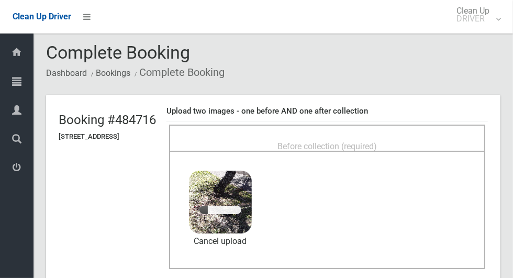
scroll to position [3, 0]
click at [433, 136] on div "Before collection (required)" at bounding box center [327, 145] width 293 height 19
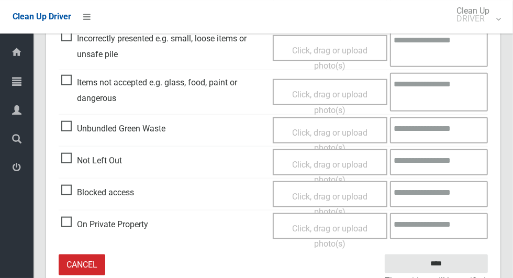
scroll to position [541, 0]
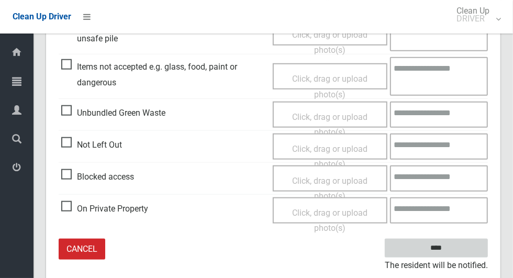
click at [455, 253] on input "****" at bounding box center [436, 248] width 103 height 19
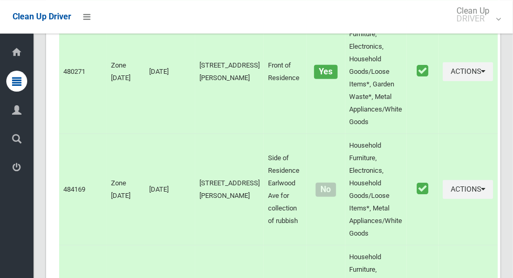
scroll to position [5630, 0]
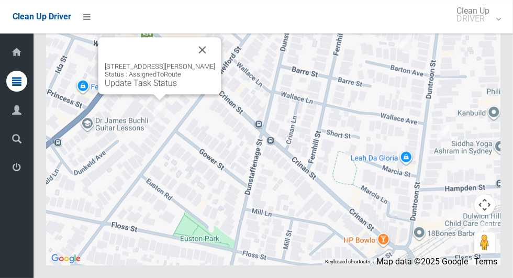
click at [143, 88] on div "1/38 Melford Street, HURLSTONE PARK NSW 2193 Status : AssignedToRoute Update Ta…" at bounding box center [160, 75] width 110 height 26
click at [149, 88] on link "Update Task Status" at bounding box center [141, 83] width 72 height 10
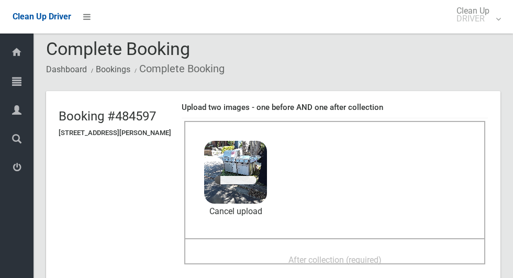
scroll to position [2, 0]
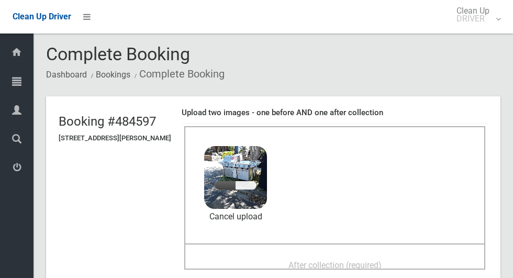
click at [362, 260] on span "After collection (required)" at bounding box center [335, 265] width 93 height 10
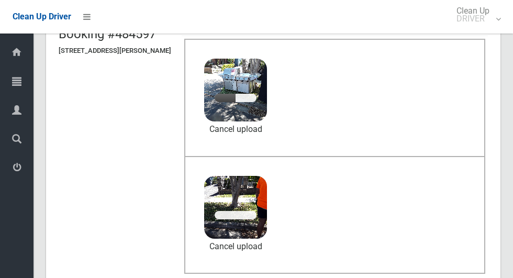
scroll to position [87, 0]
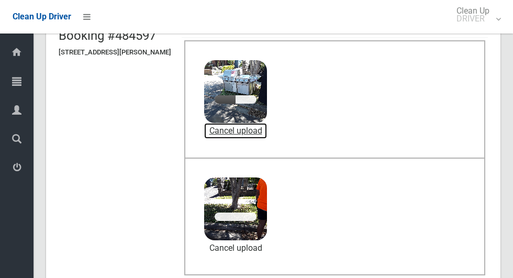
click at [267, 129] on link "Cancel upload" at bounding box center [235, 131] width 63 height 16
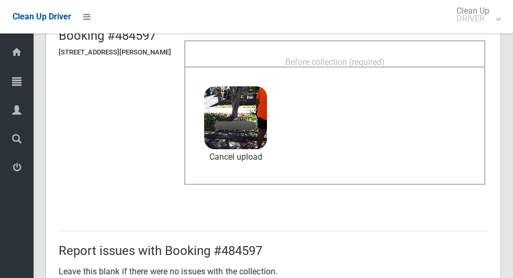
click at [430, 57] on div "Before collection (required)" at bounding box center [335, 61] width 278 height 19
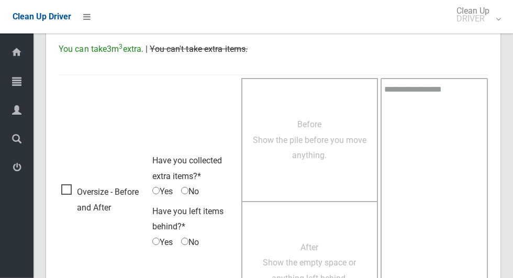
scroll to position [857, 0]
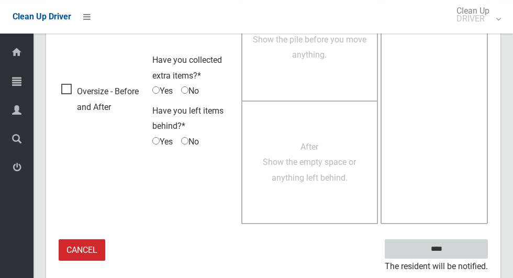
click at [465, 247] on input "****" at bounding box center [436, 248] width 103 height 19
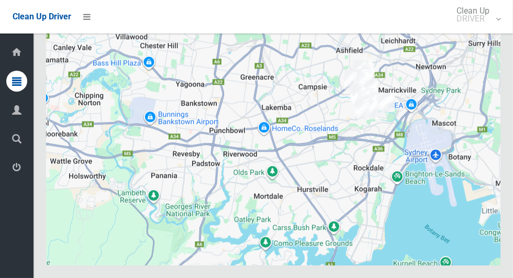
scroll to position [5630, 0]
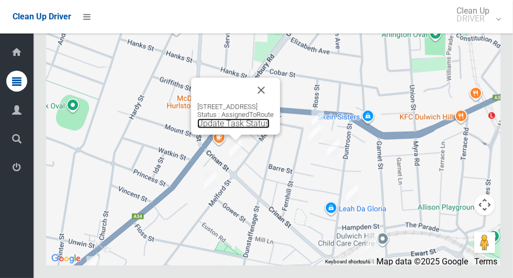
click at [233, 128] on link "Update Task Status" at bounding box center [233, 123] width 72 height 10
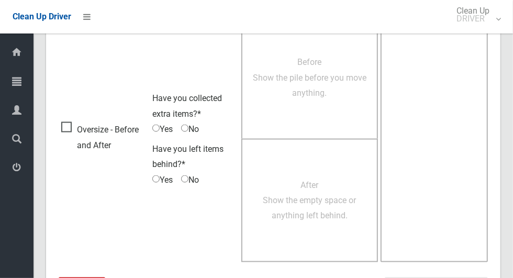
scroll to position [857, 0]
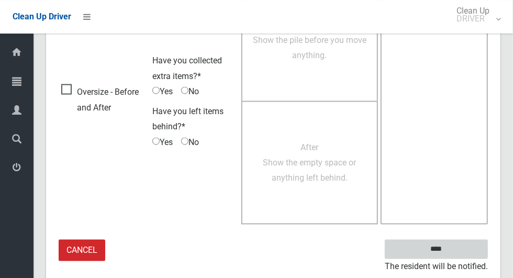
click at [465, 247] on input "****" at bounding box center [436, 248] width 103 height 19
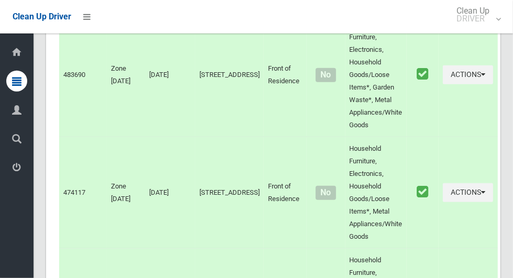
scroll to position [5630, 0]
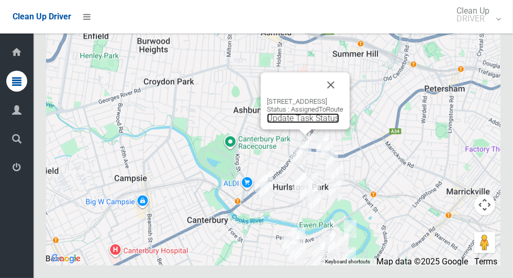
click at [297, 123] on link "Update Task Status" at bounding box center [303, 118] width 72 height 10
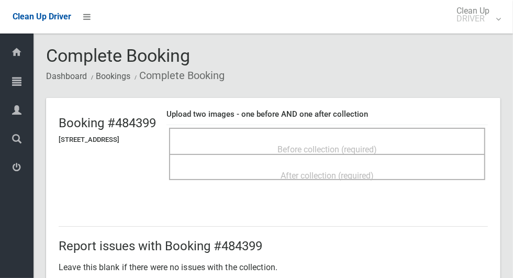
click at [377, 145] on span "Before collection (required)" at bounding box center [327, 150] width 99 height 10
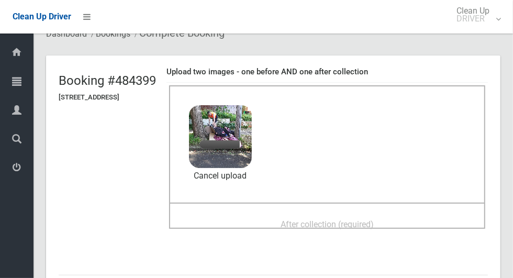
scroll to position [54, 0]
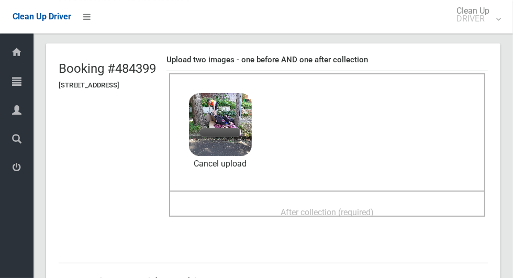
click at [419, 204] on div "After collection (required)" at bounding box center [327, 211] width 293 height 19
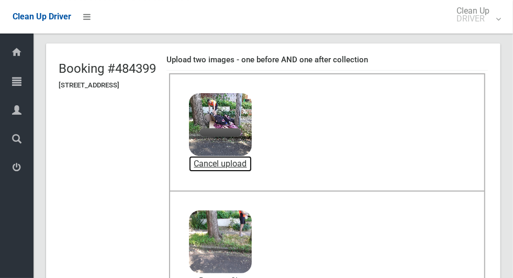
click at [252, 162] on link "Cancel upload" at bounding box center [220, 164] width 63 height 16
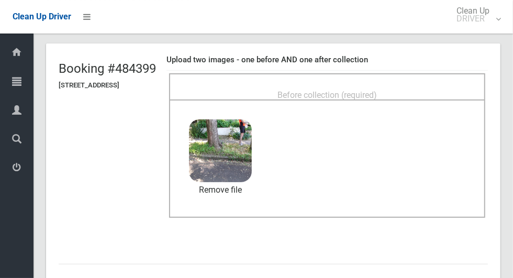
click at [377, 93] on span "Before collection (required)" at bounding box center [327, 95] width 99 height 10
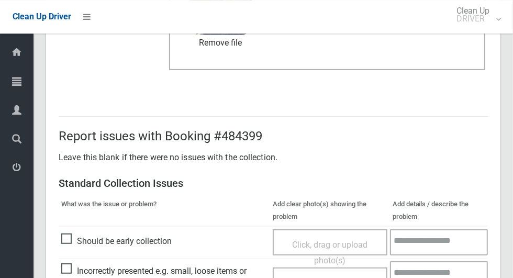
scroll to position [857, 0]
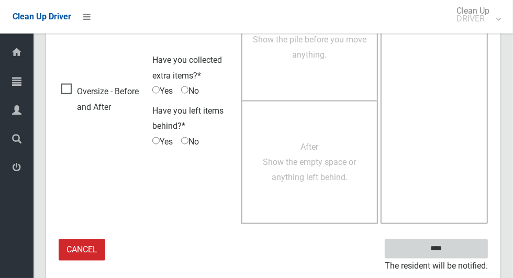
click at [462, 240] on input "****" at bounding box center [436, 248] width 103 height 19
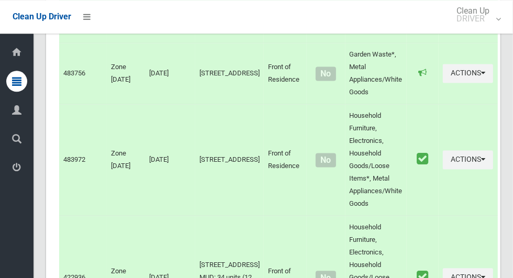
scroll to position [5630, 0]
